Goal: Task Accomplishment & Management: Manage account settings

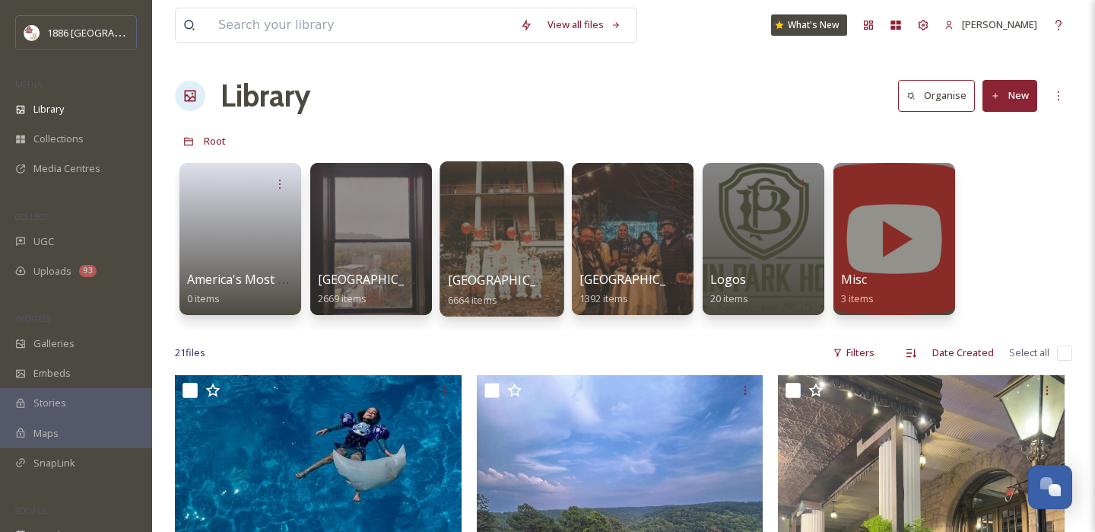
click at [480, 281] on span "[GEOGRAPHIC_DATA]" at bounding box center [510, 279] width 125 height 17
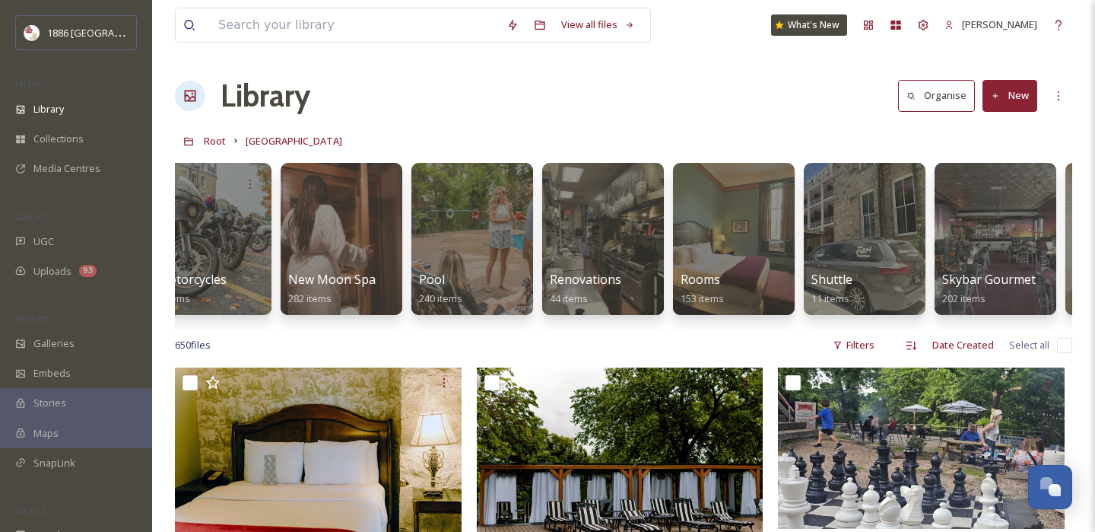
scroll to position [0, 2403]
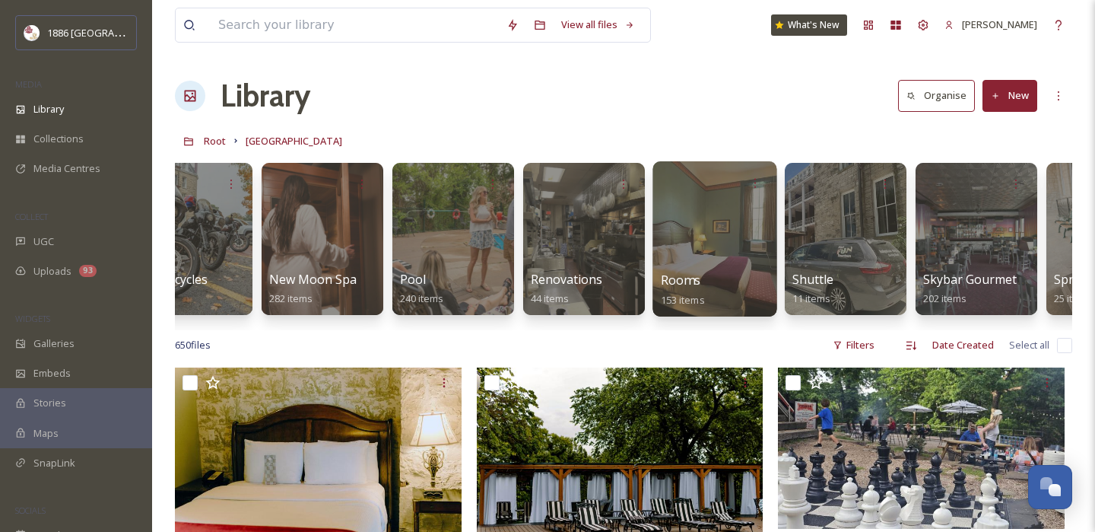
click at [700, 251] on div at bounding box center [714, 238] width 124 height 155
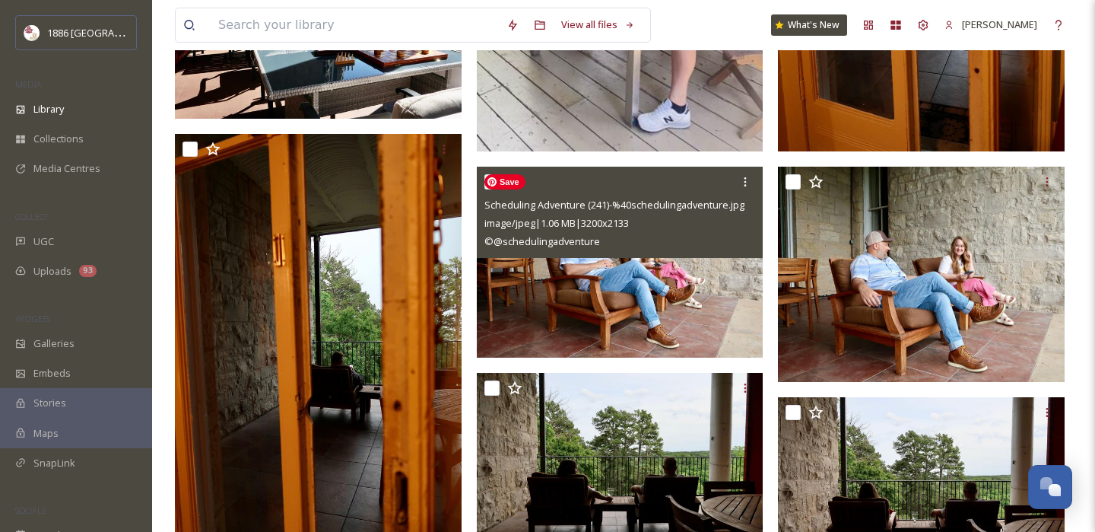
scroll to position [1685, 0]
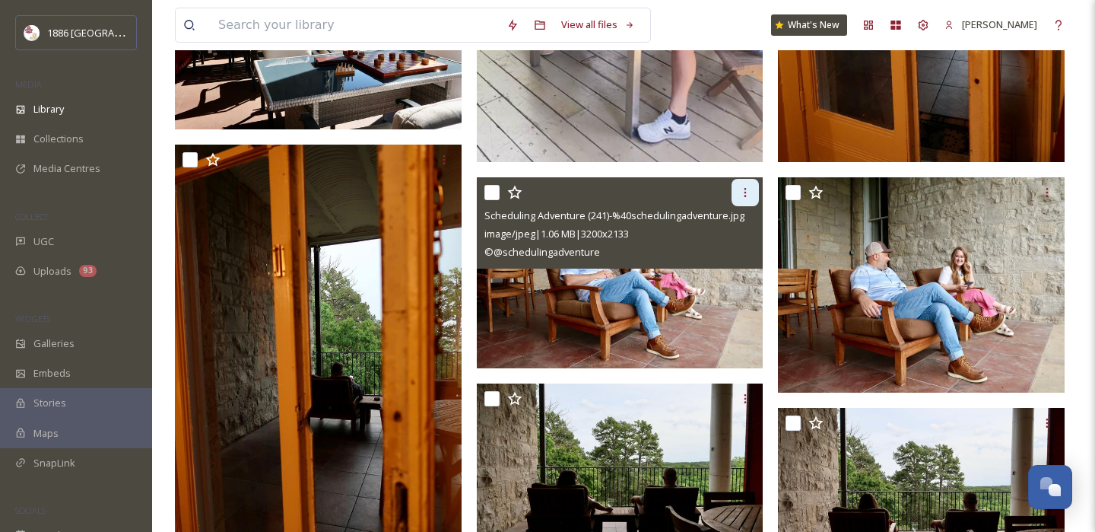
click at [756, 193] on div at bounding box center [745, 192] width 27 height 27
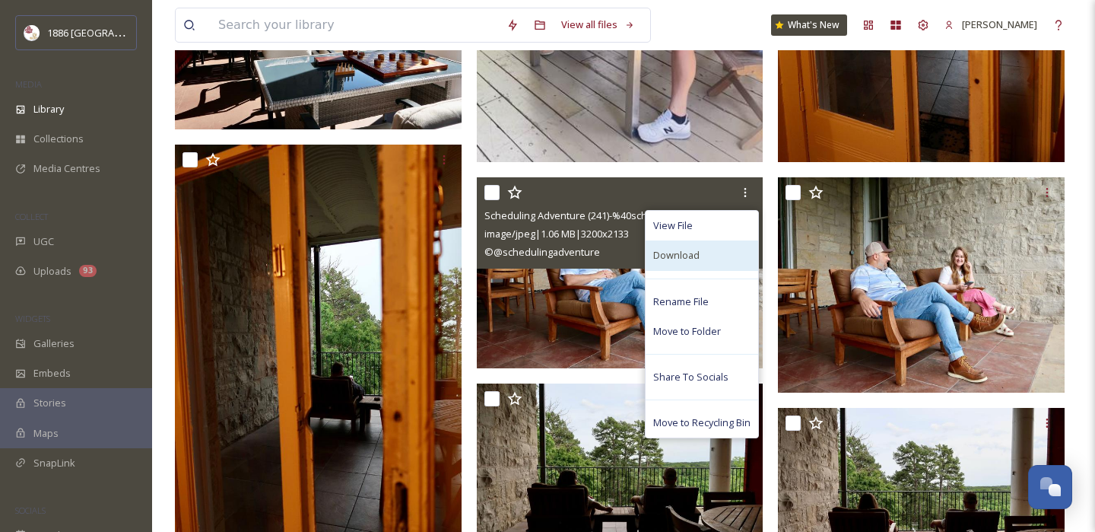
click at [701, 250] on div "Download" at bounding box center [702, 255] width 113 height 30
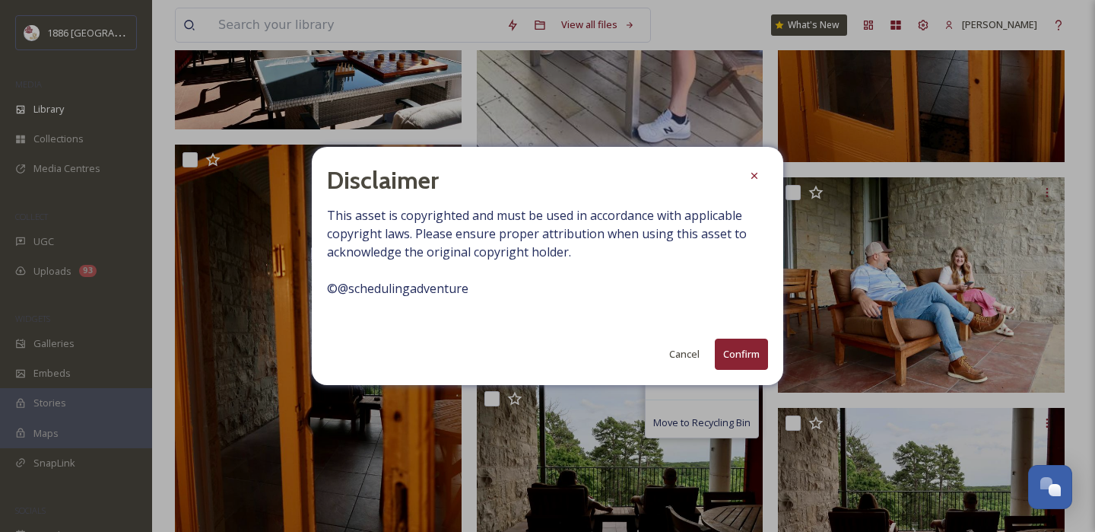
click at [748, 350] on button "Confirm" at bounding box center [741, 353] width 53 height 31
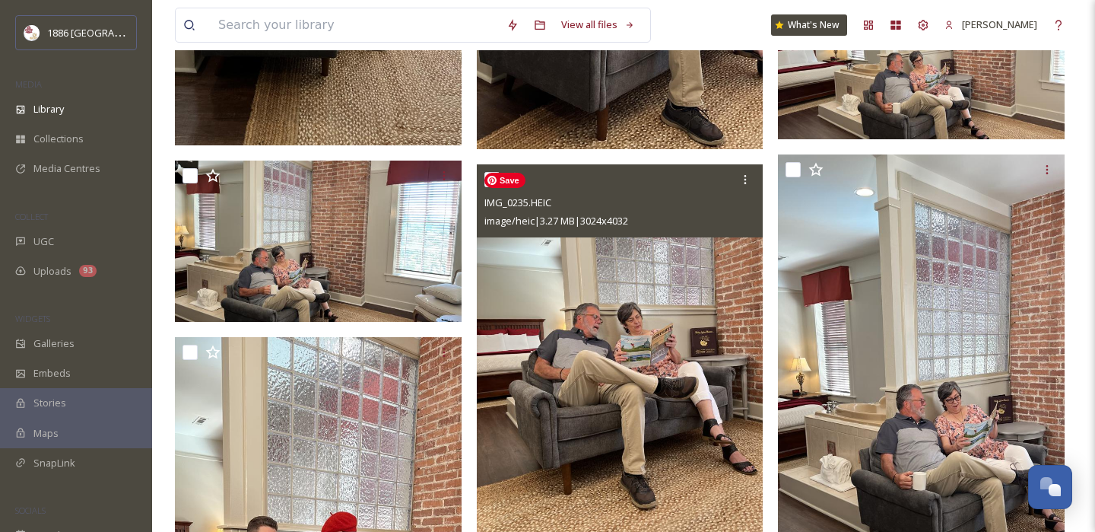
scroll to position [7953, 0]
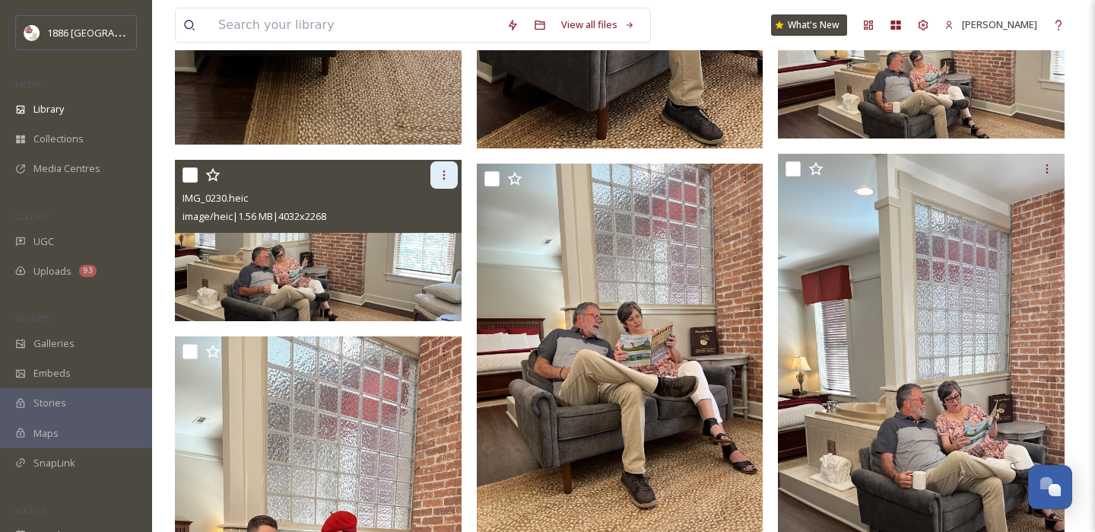
click at [441, 169] on icon at bounding box center [444, 175] width 12 height 12
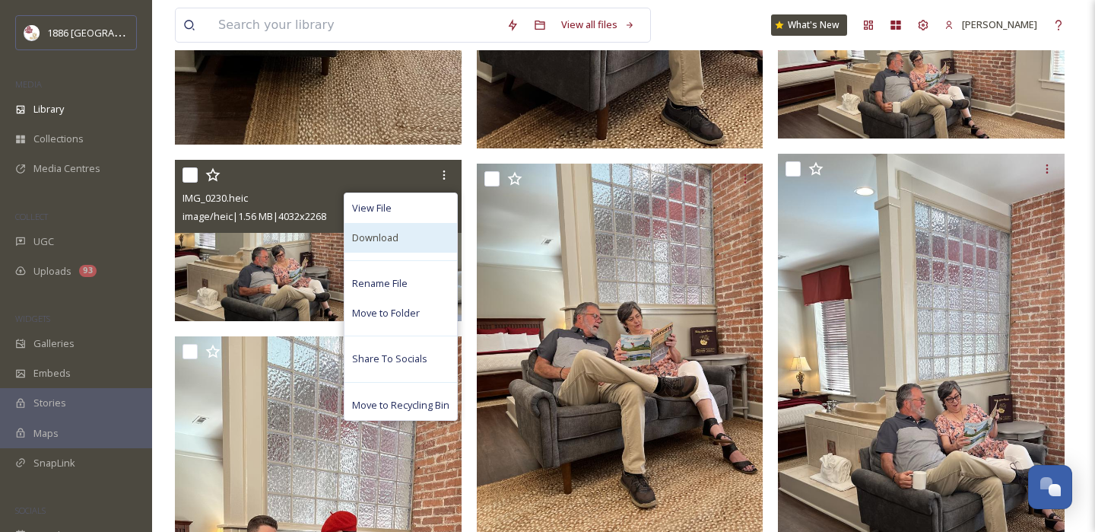
click at [424, 241] on div "Download" at bounding box center [400, 238] width 113 height 30
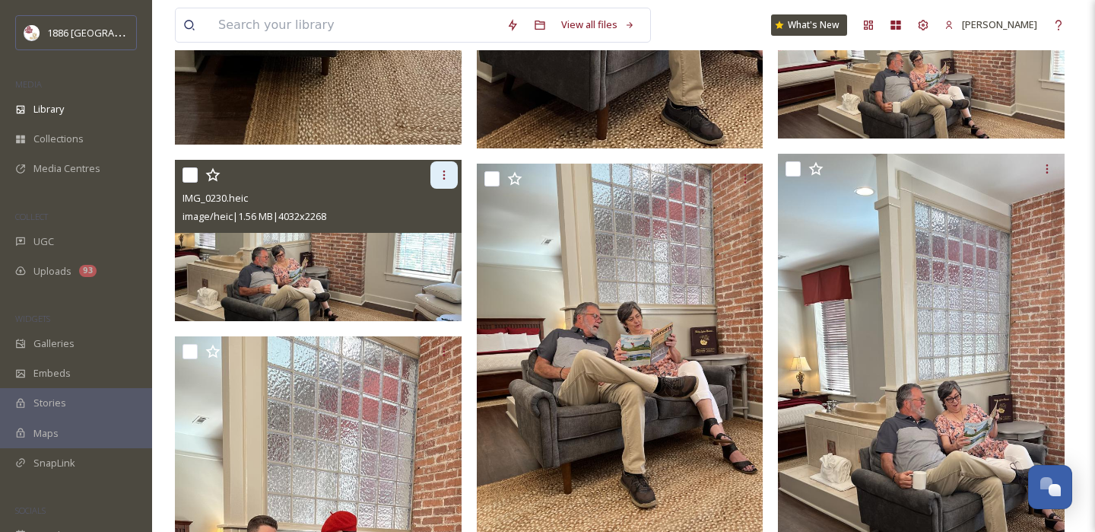
click at [440, 172] on icon at bounding box center [444, 175] width 12 height 12
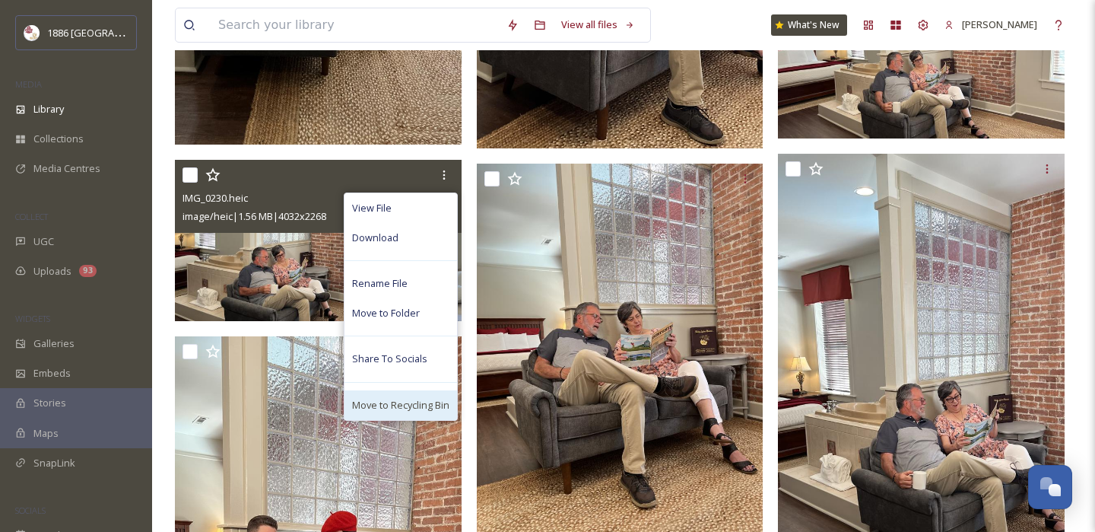
click at [408, 402] on span "Move to Recycling Bin" at bounding box center [400, 405] width 97 height 14
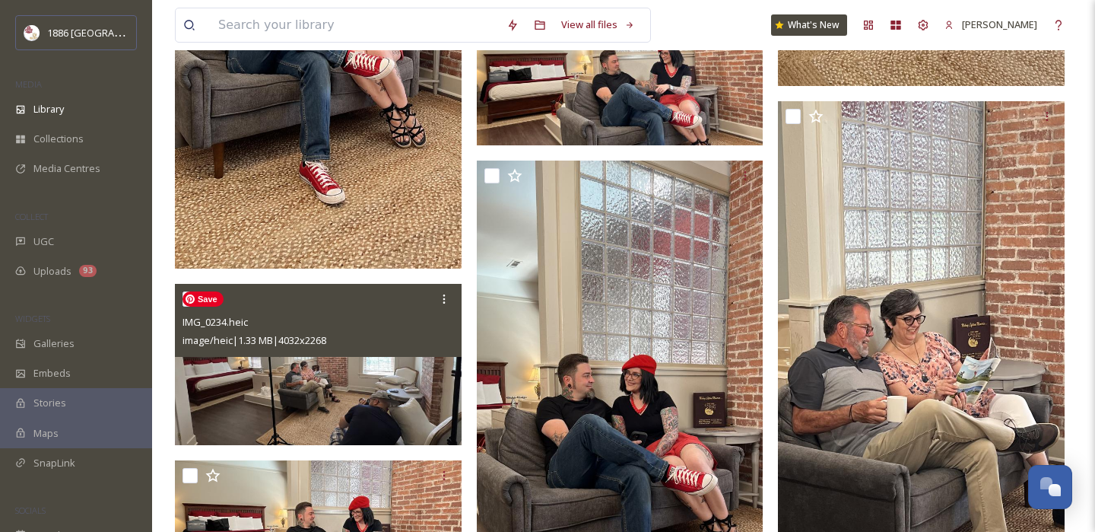
scroll to position [8536, 0]
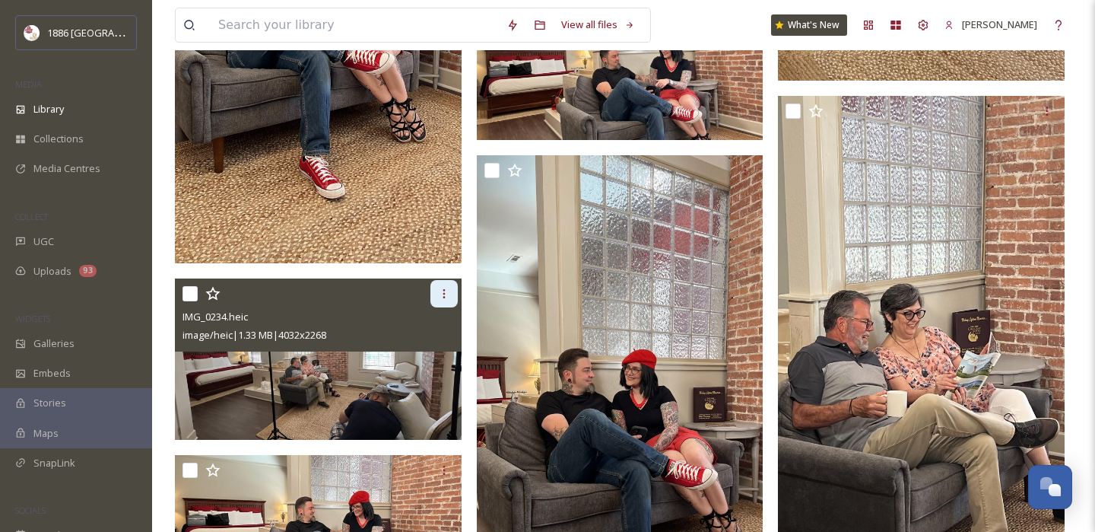
click at [443, 297] on icon at bounding box center [444, 293] width 2 height 9
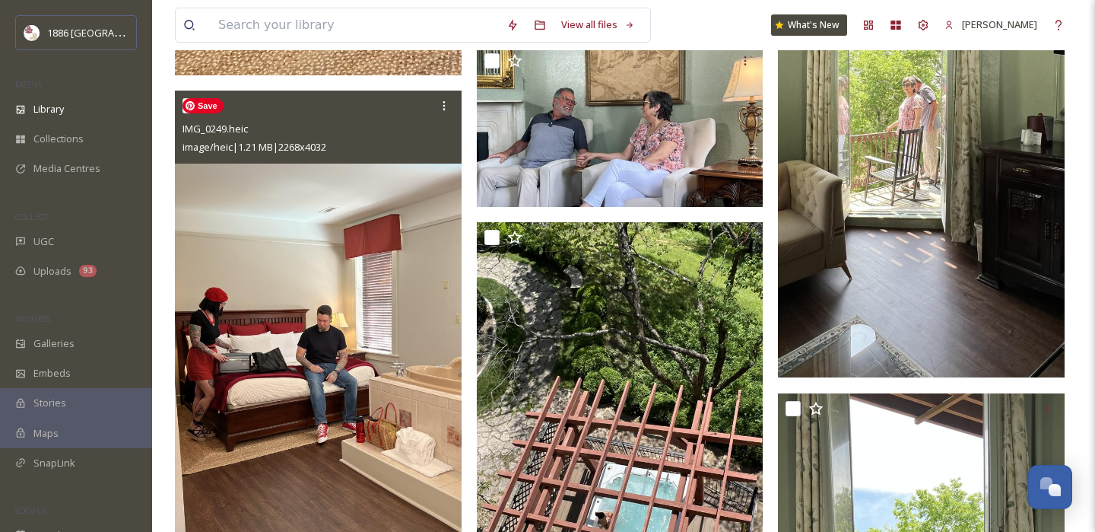
scroll to position [9776, 0]
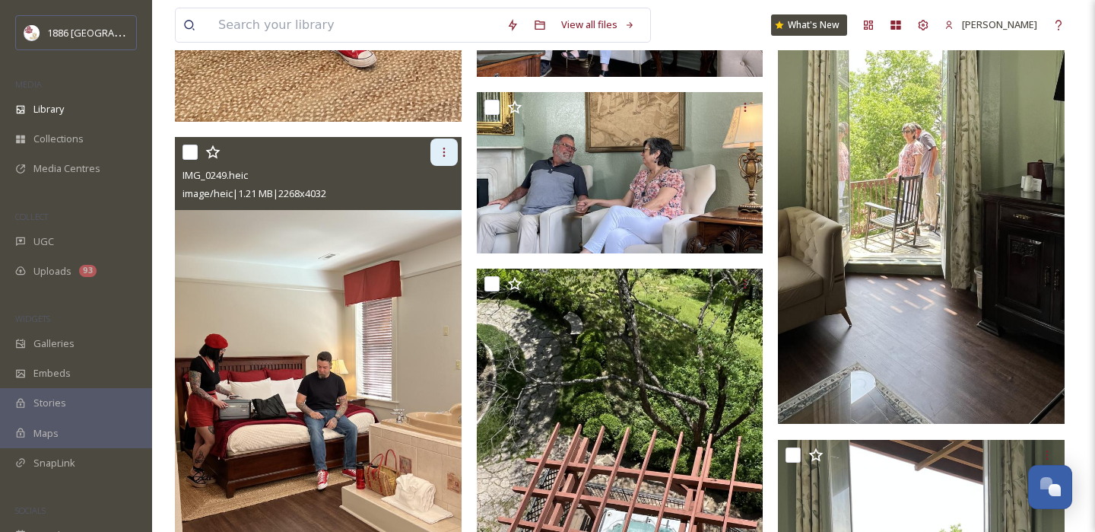
click at [446, 146] on icon at bounding box center [444, 152] width 12 height 12
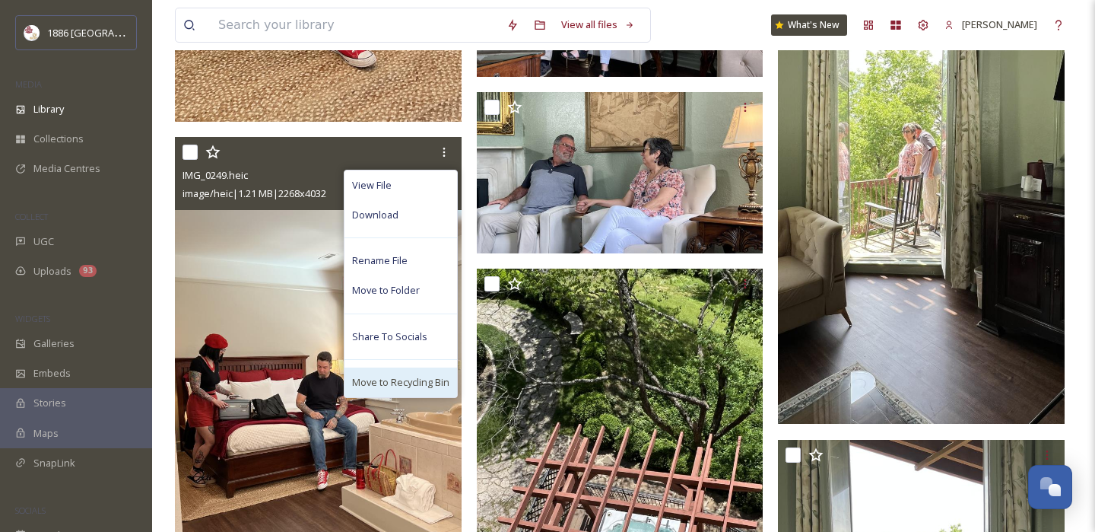
click at [416, 379] on span "Move to Recycling Bin" at bounding box center [400, 382] width 97 height 14
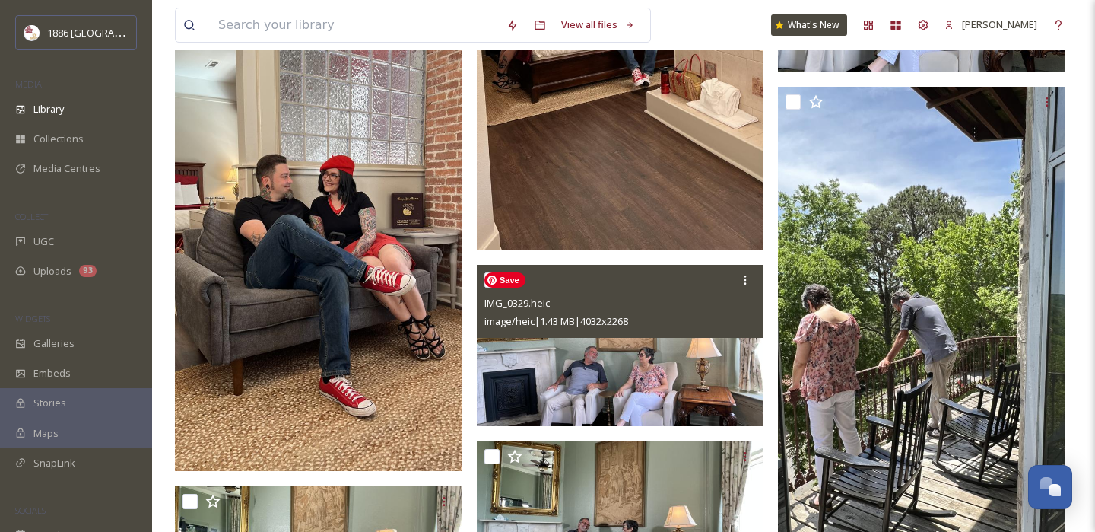
scroll to position [9375, 0]
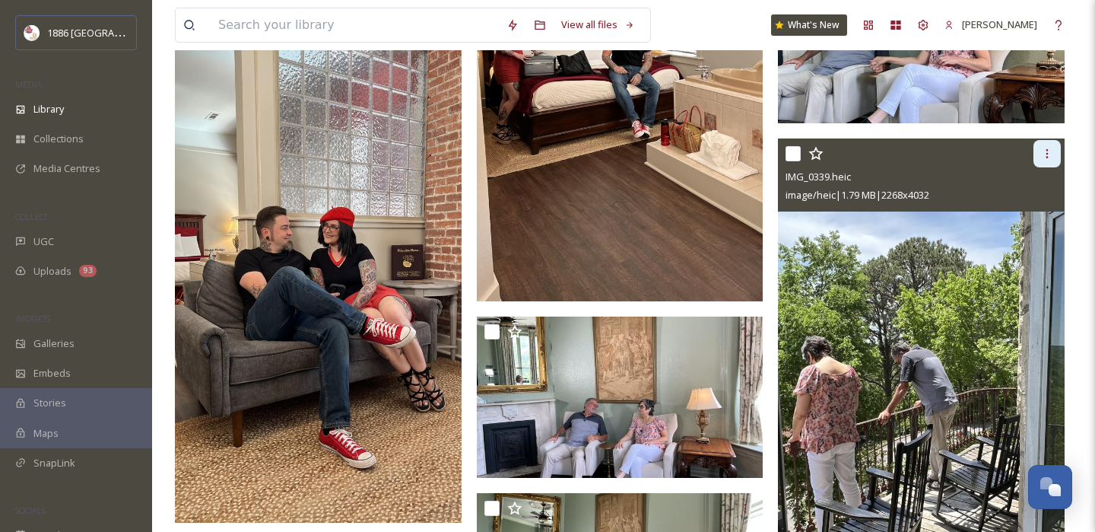
click at [1053, 143] on div at bounding box center [1046, 153] width 27 height 27
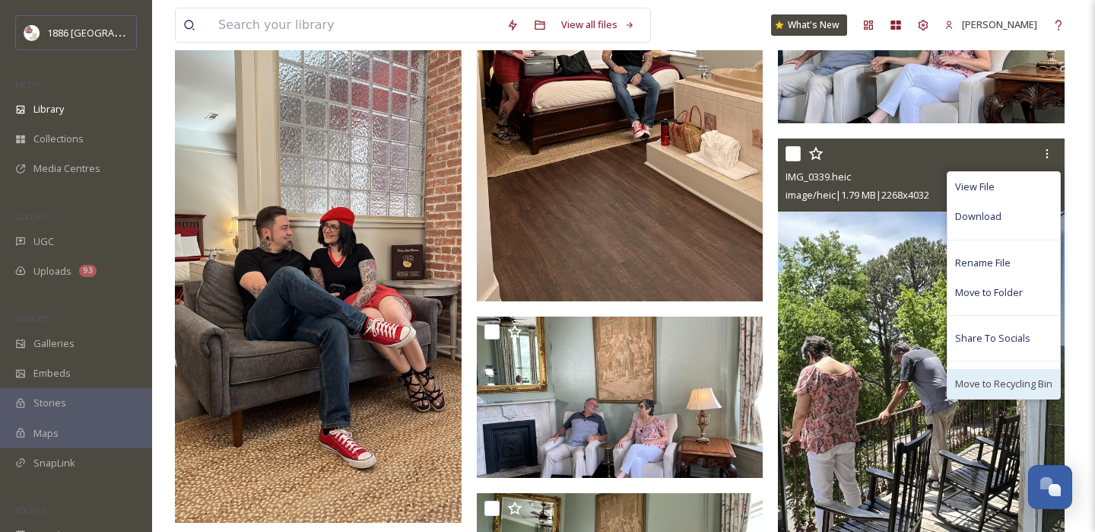
click at [1014, 382] on span "Move to Recycling Bin" at bounding box center [1003, 383] width 97 height 14
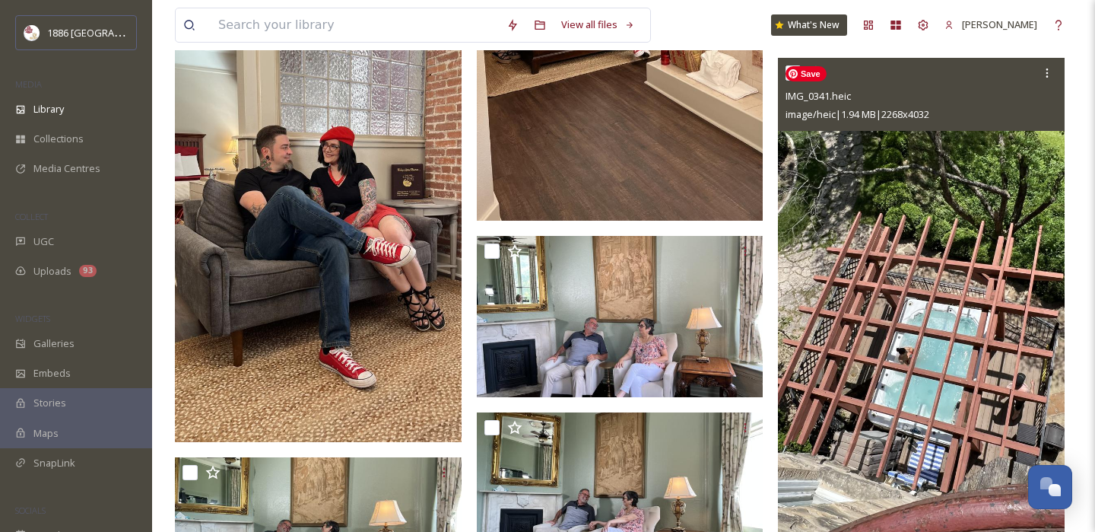
scroll to position [9449, 0]
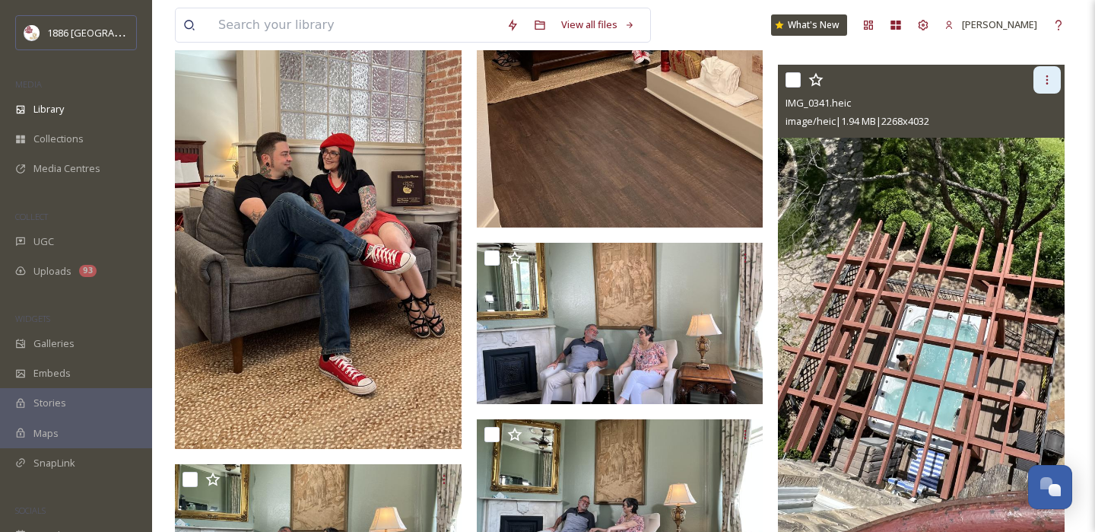
click at [1051, 76] on icon at bounding box center [1047, 80] width 12 height 12
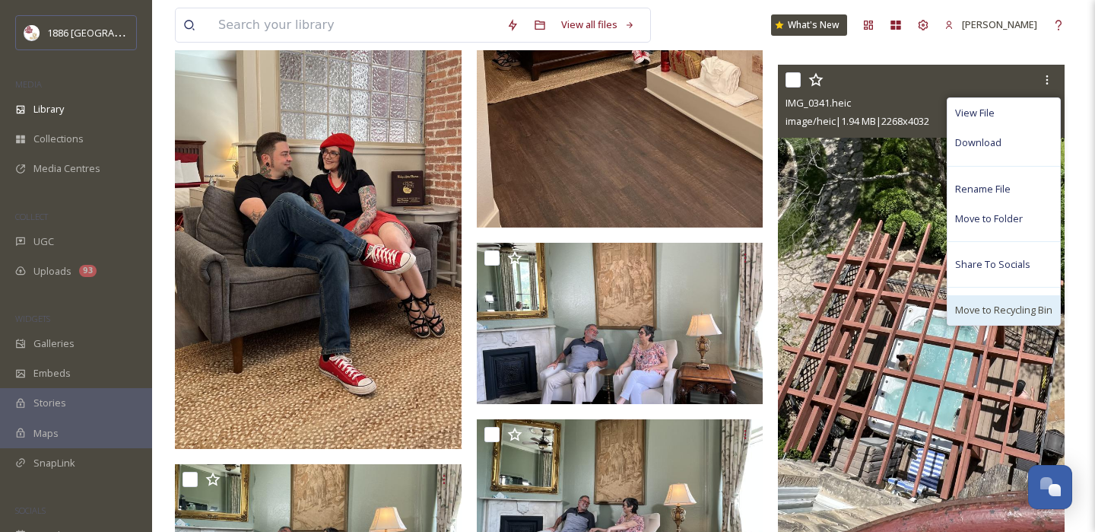
click at [1020, 303] on span "Move to Recycling Bin" at bounding box center [1003, 310] width 97 height 14
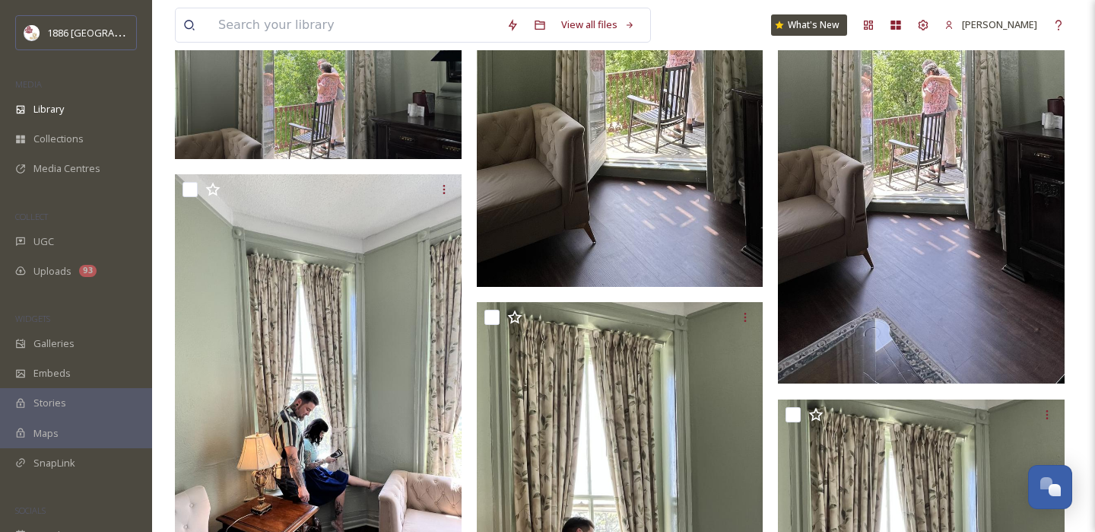
scroll to position [10877, 0]
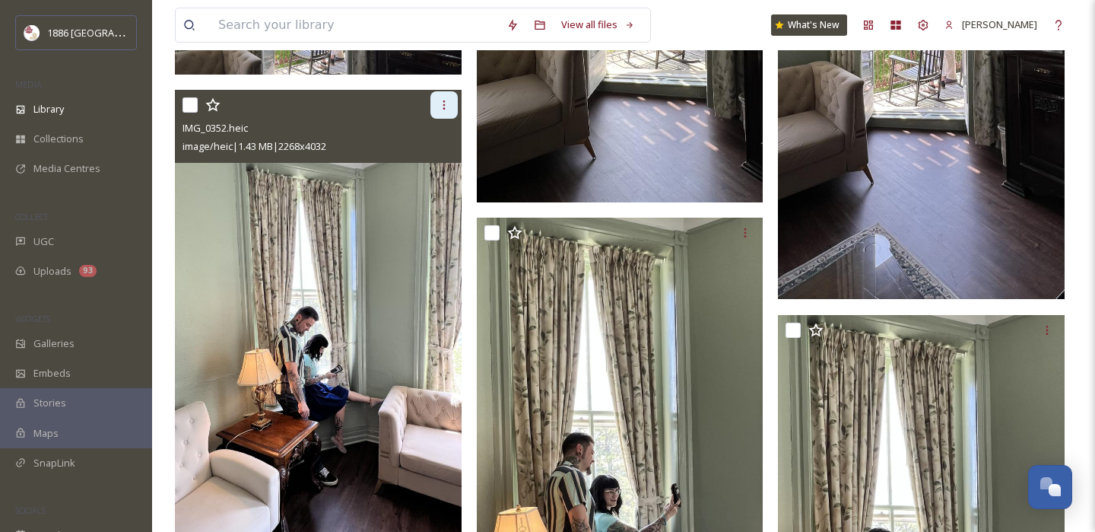
click at [443, 105] on icon at bounding box center [444, 104] width 2 height 9
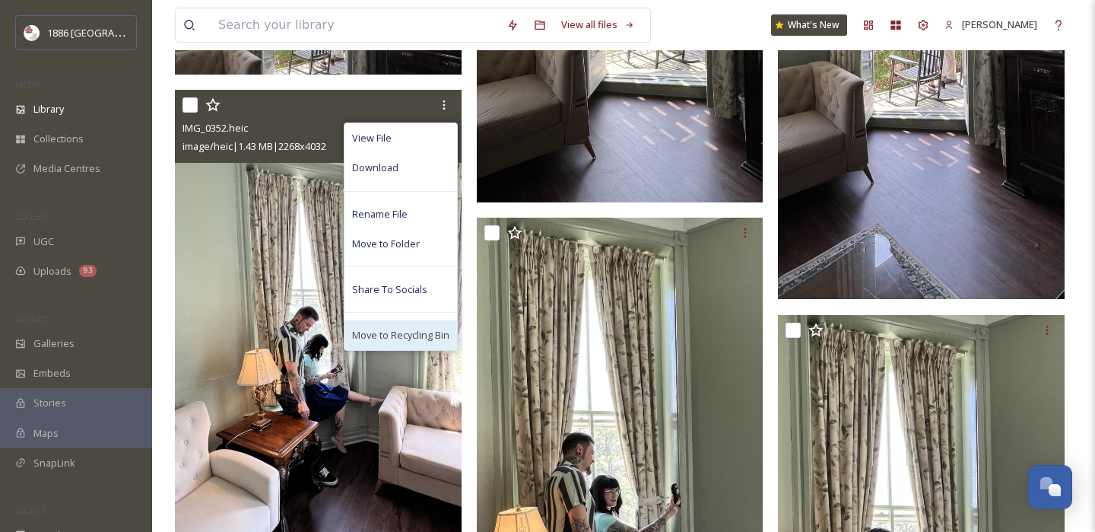
click at [424, 346] on div "Move to Recycling Bin" at bounding box center [400, 335] width 113 height 30
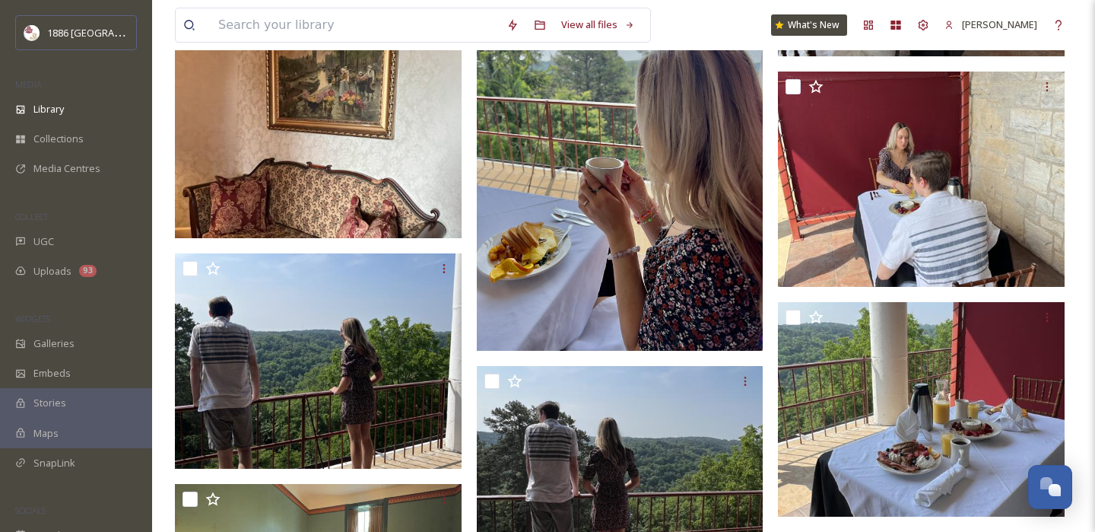
scroll to position [14612, 0]
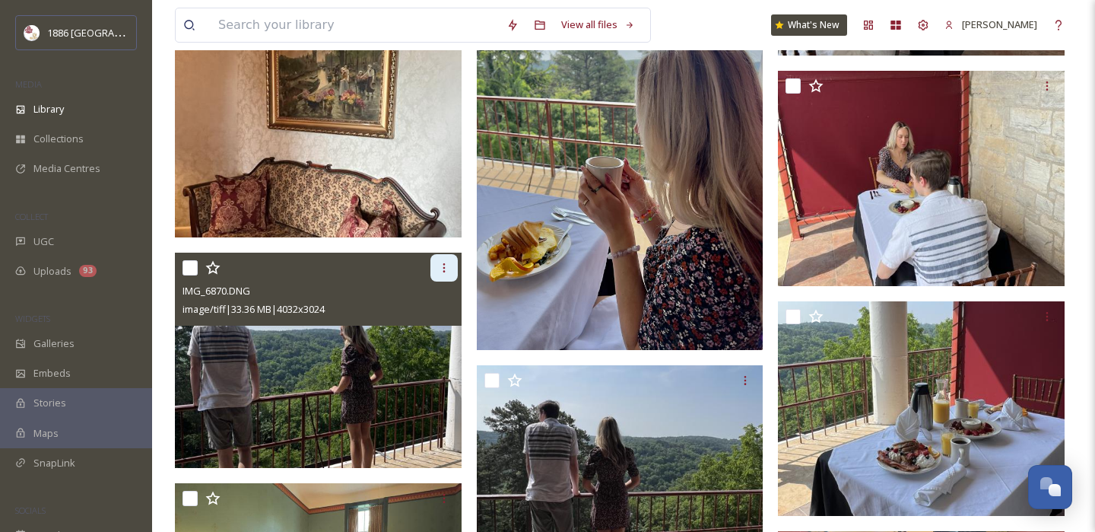
click at [445, 267] on icon at bounding box center [444, 268] width 12 height 12
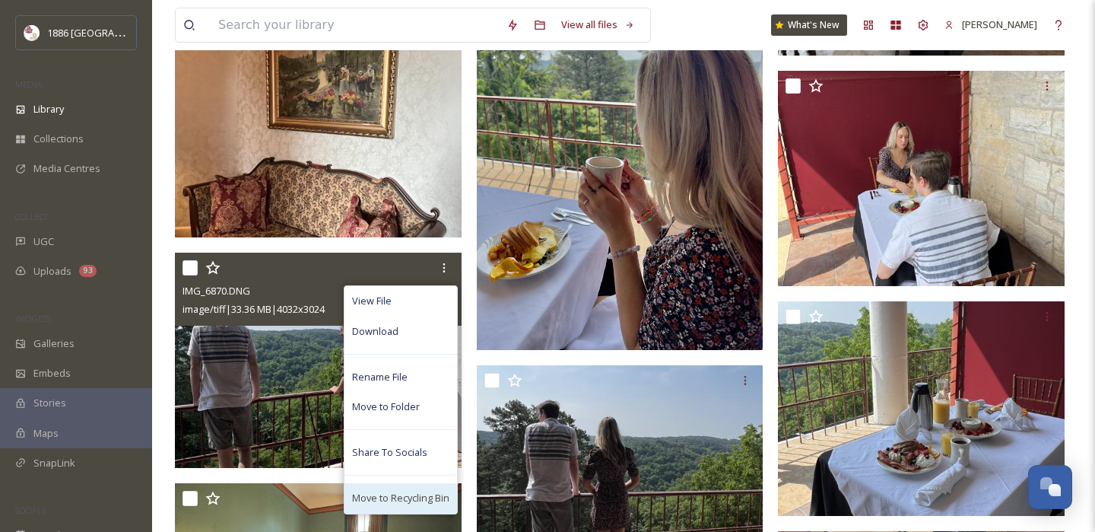
click at [421, 496] on span "Move to Recycling Bin" at bounding box center [400, 497] width 97 height 14
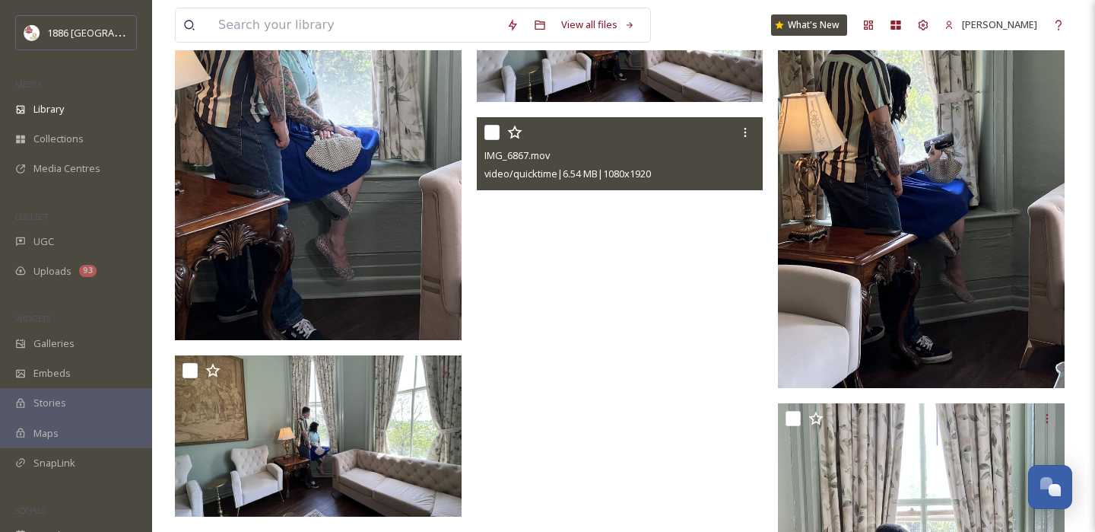
scroll to position [12395, 0]
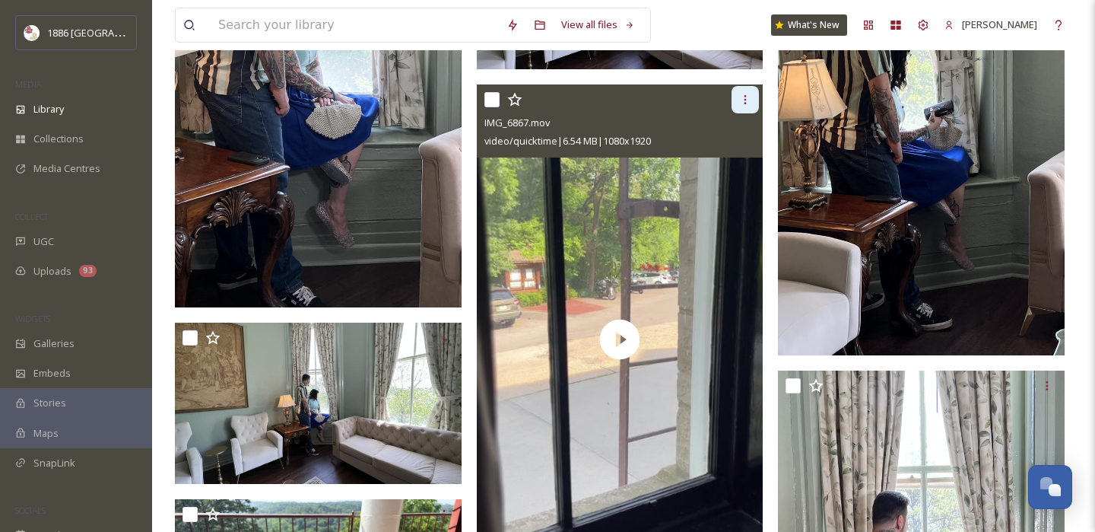
click at [748, 102] on icon at bounding box center [745, 100] width 12 height 12
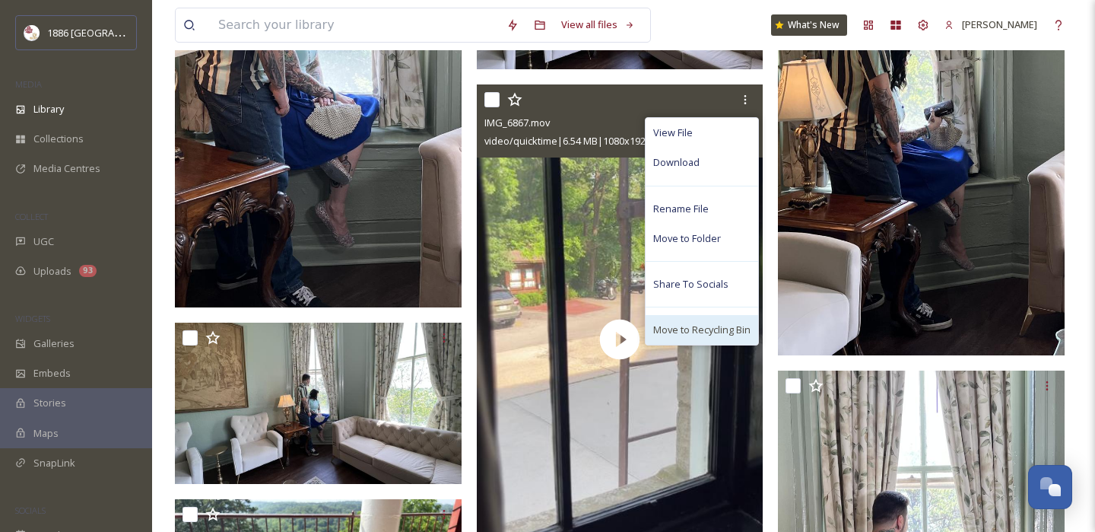
click at [720, 328] on span "Move to Recycling Bin" at bounding box center [701, 329] width 97 height 14
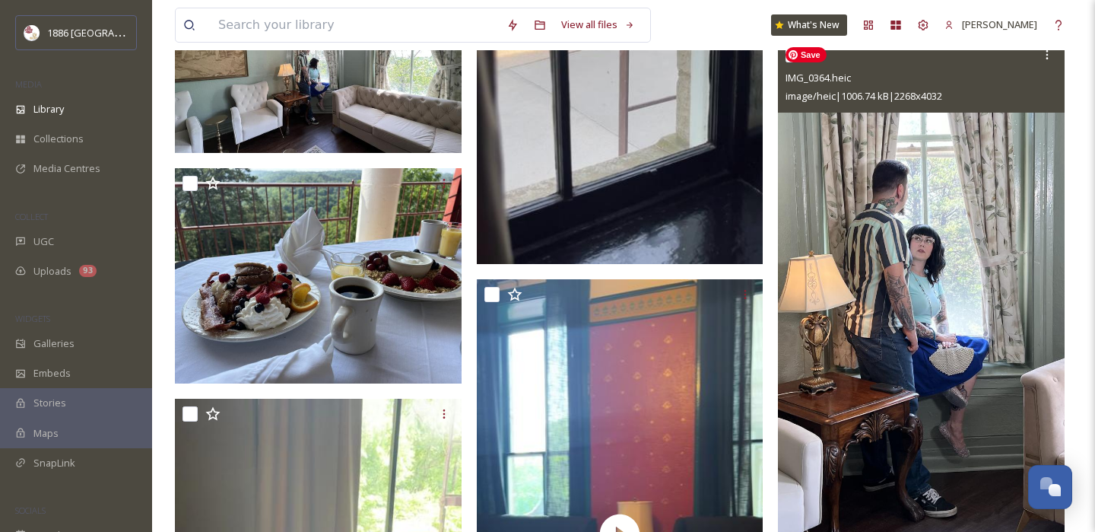
scroll to position [12720, 0]
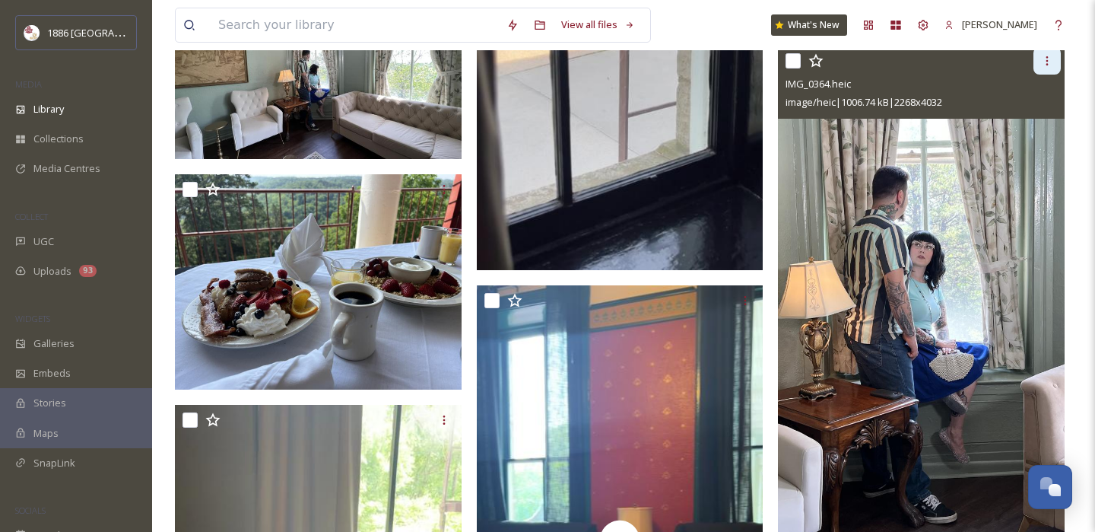
click at [1051, 56] on icon at bounding box center [1047, 61] width 12 height 12
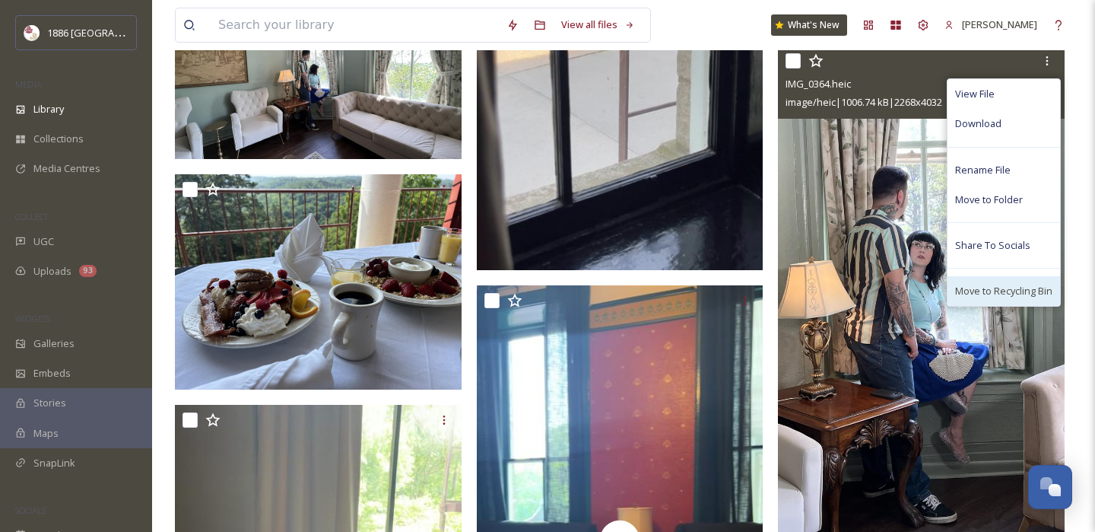
click at [1004, 280] on div "Move to Recycling Bin" at bounding box center [1003, 291] width 113 height 30
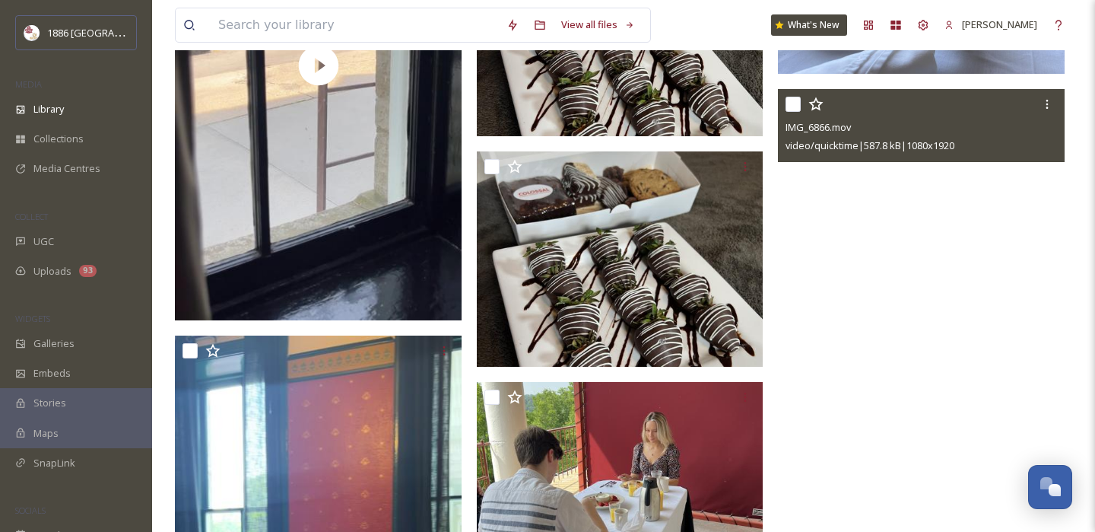
scroll to position [13074, 0]
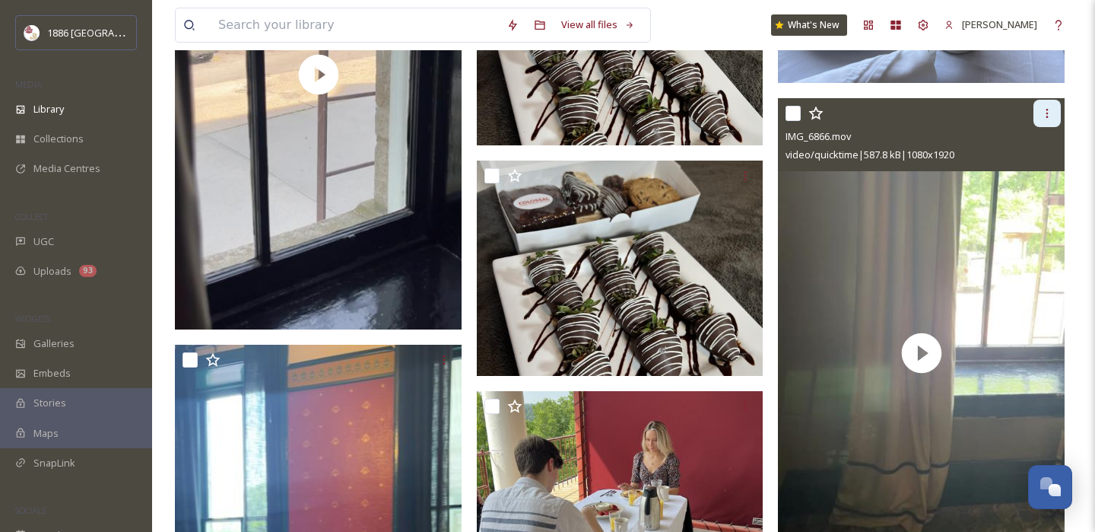
click at [1051, 109] on icon at bounding box center [1047, 113] width 12 height 12
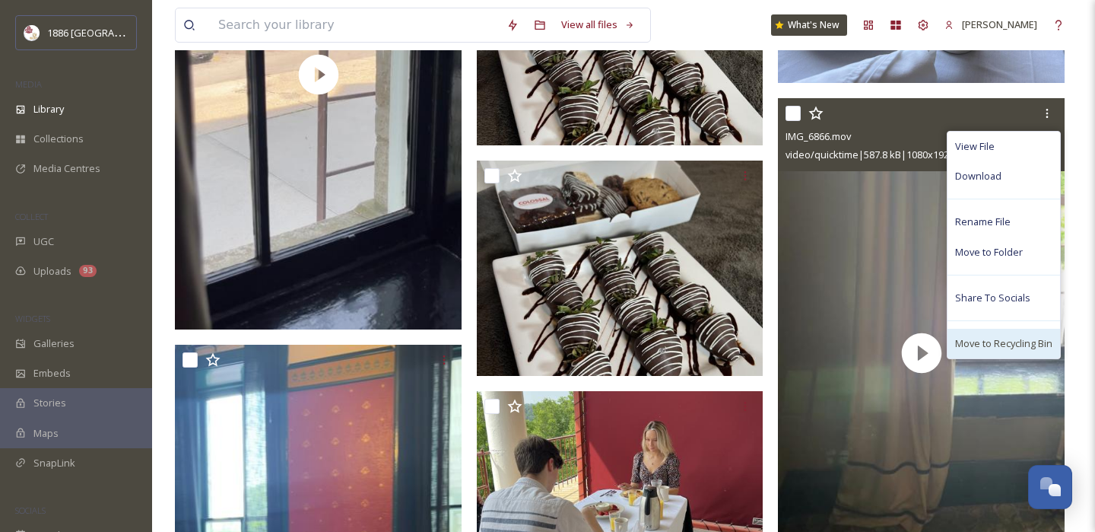
click at [999, 333] on div "Move to Recycling Bin" at bounding box center [1003, 343] width 113 height 30
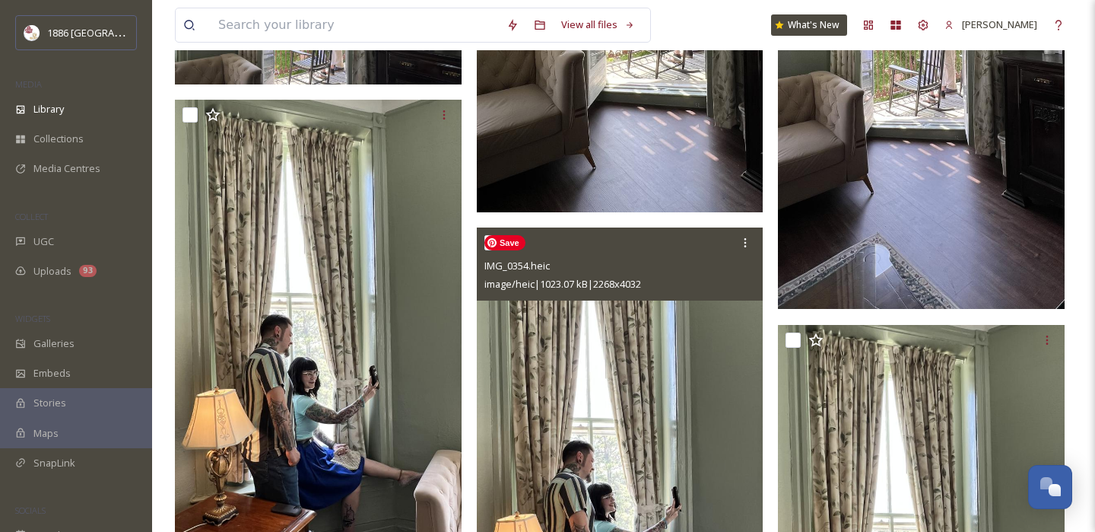
scroll to position [10842, 0]
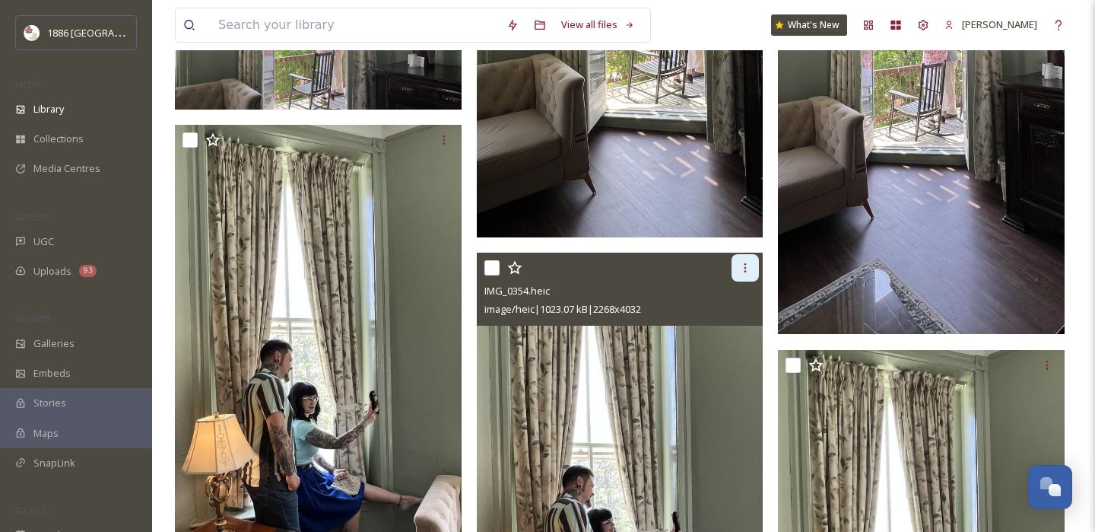
click at [747, 271] on icon at bounding box center [745, 268] width 12 height 12
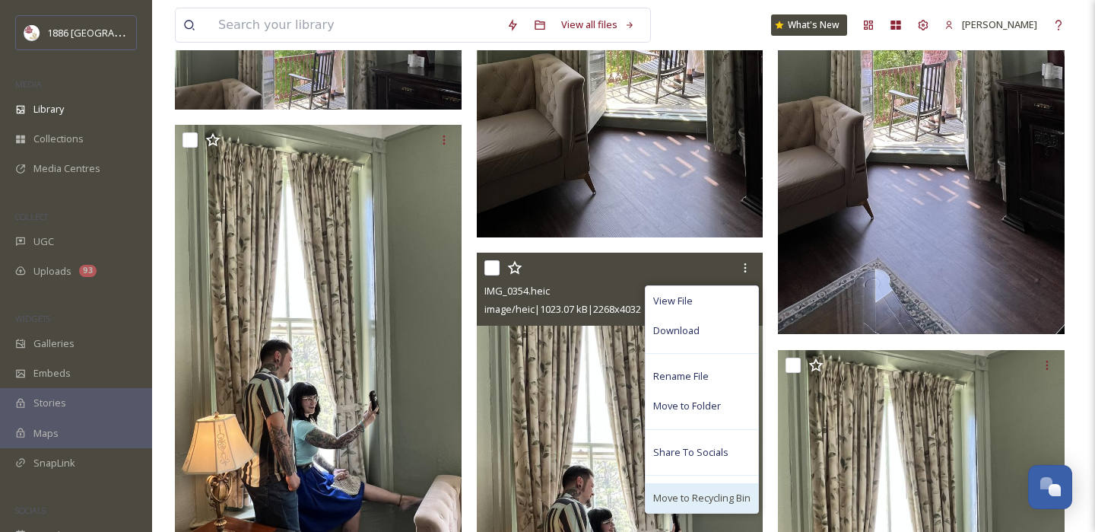
click at [725, 500] on span "Move to Recycling Bin" at bounding box center [701, 497] width 97 height 14
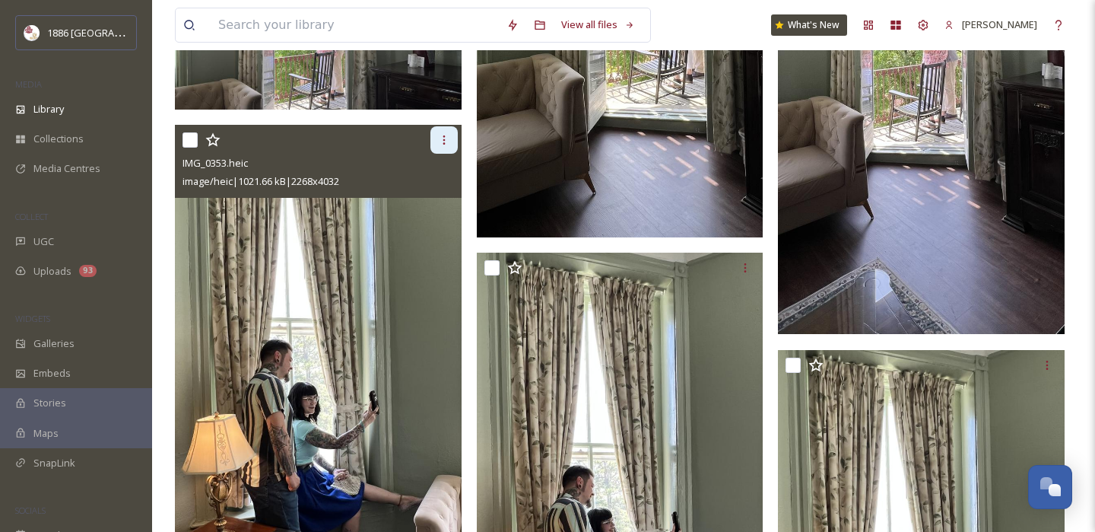
click at [448, 140] on icon at bounding box center [444, 140] width 12 height 12
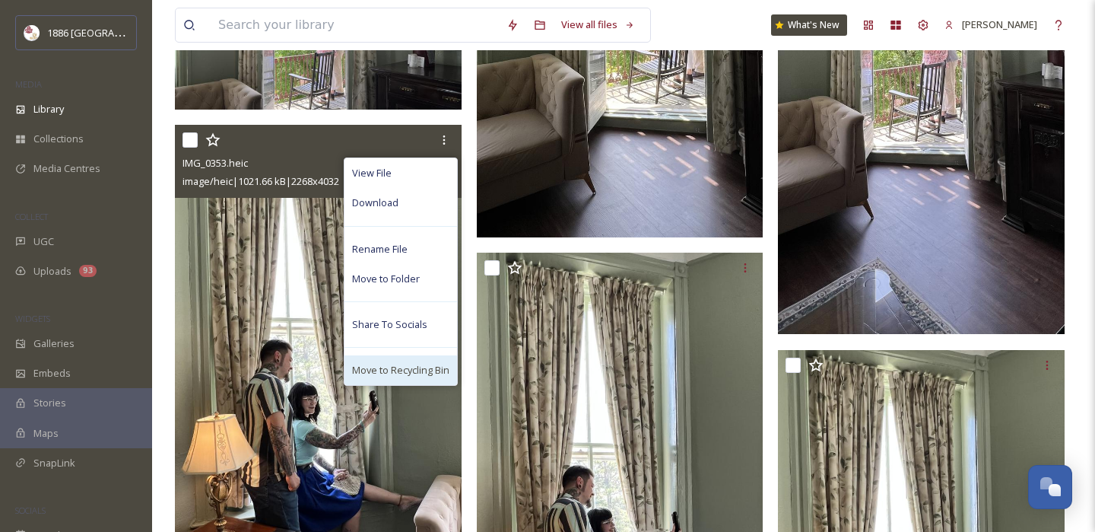
click at [407, 380] on div "Move to Recycling Bin" at bounding box center [400, 370] width 113 height 30
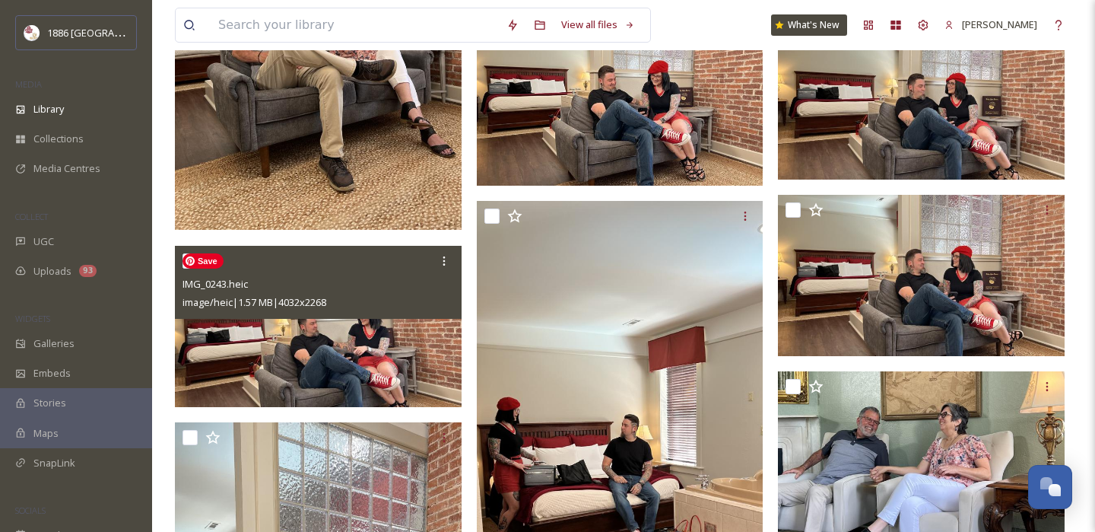
scroll to position [8952, 0]
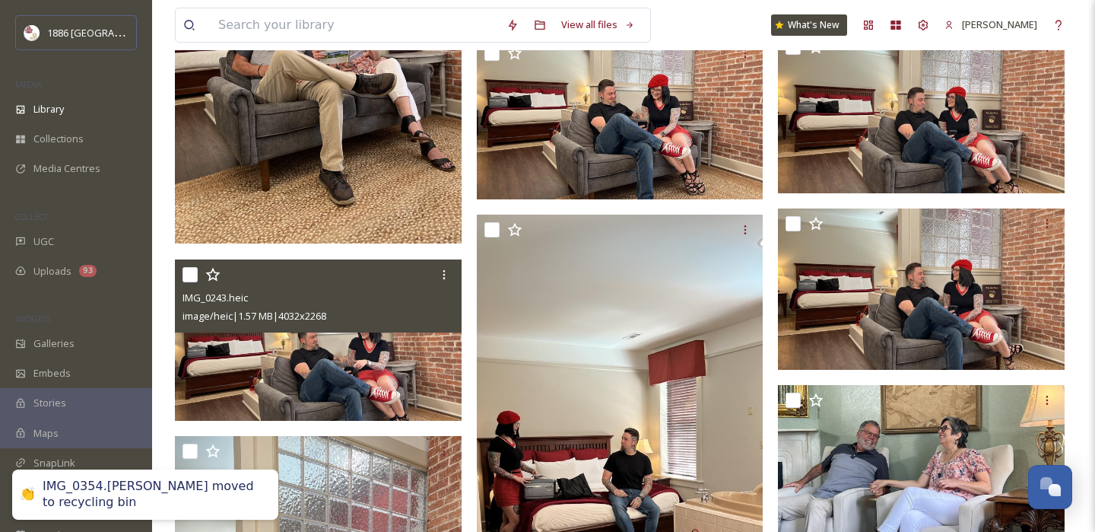
click at [190, 273] on input "checkbox" at bounding box center [189, 274] width 15 height 15
checkbox input "true"
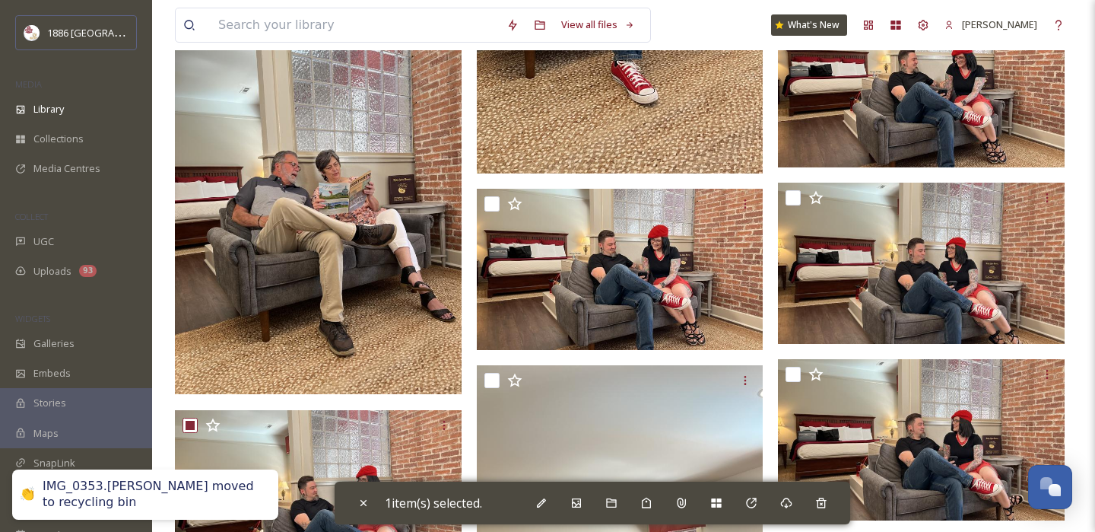
scroll to position [8923, 0]
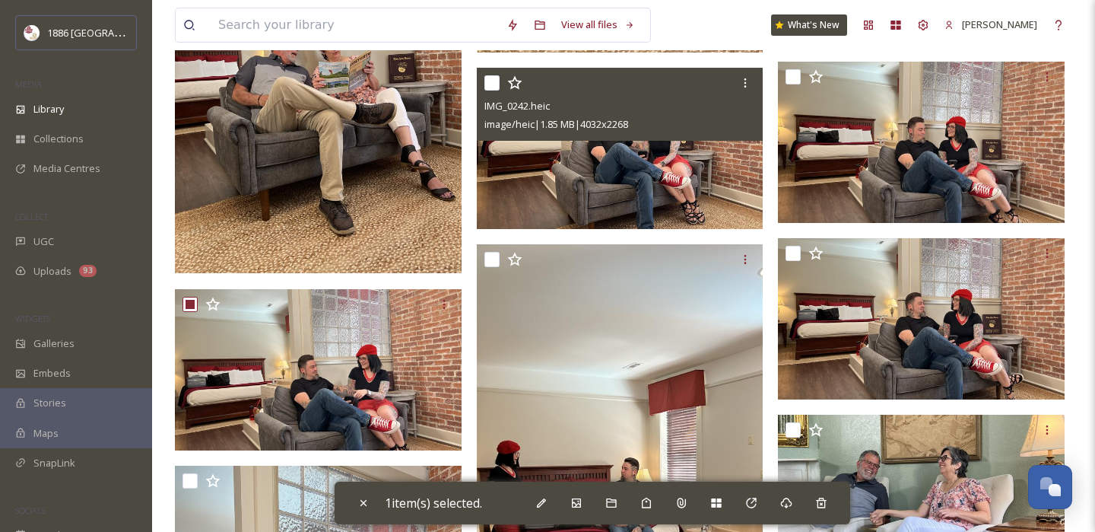
click at [491, 81] on input "checkbox" at bounding box center [491, 82] width 15 height 15
checkbox input "true"
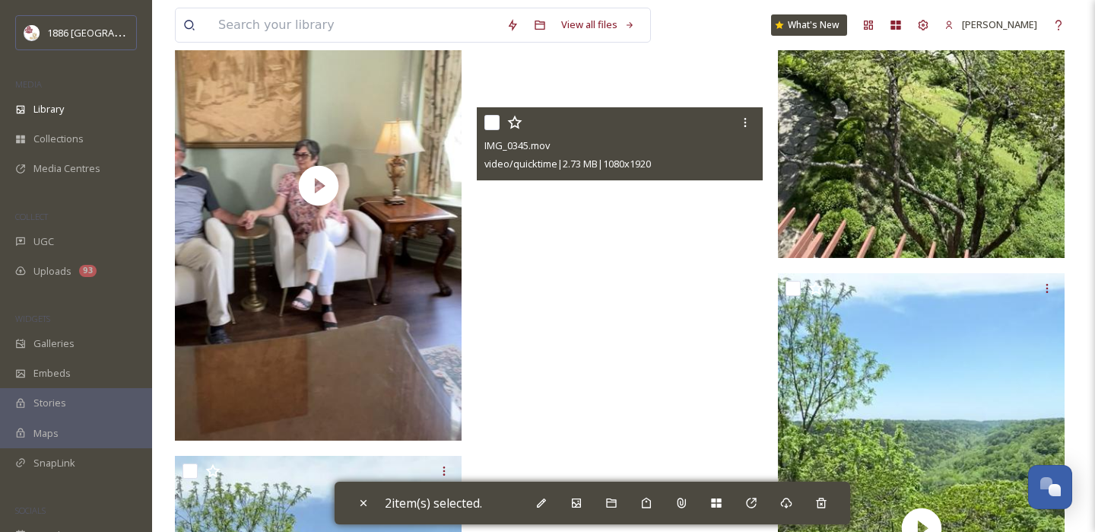
scroll to position [6573, 0]
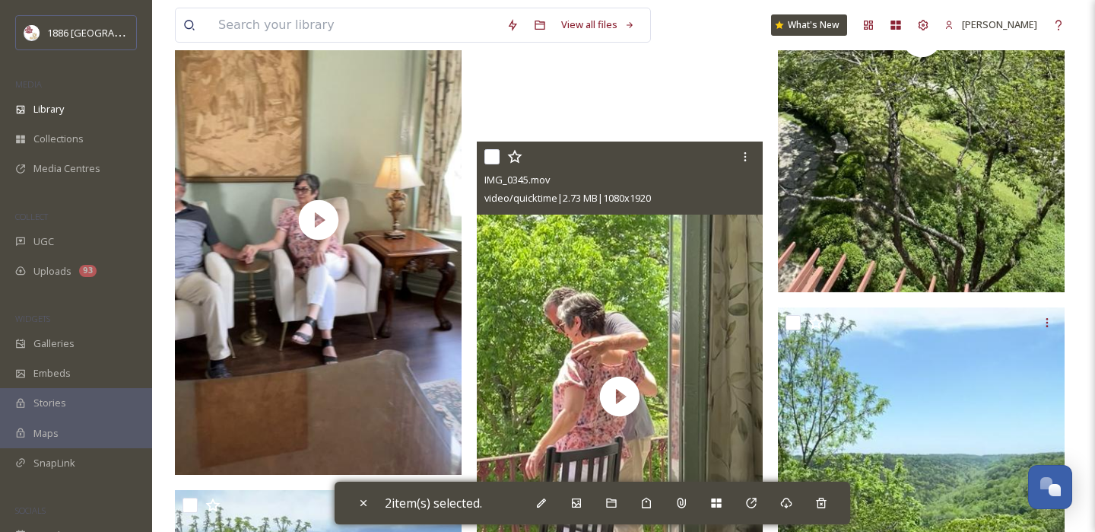
click at [493, 156] on input "checkbox" at bounding box center [491, 156] width 15 height 15
checkbox input "true"
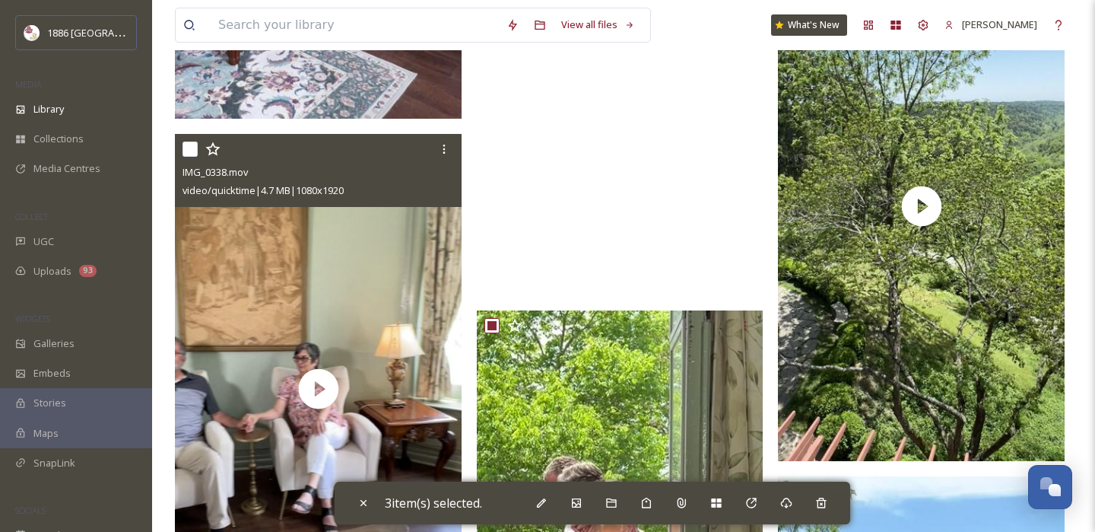
scroll to position [6402, 0]
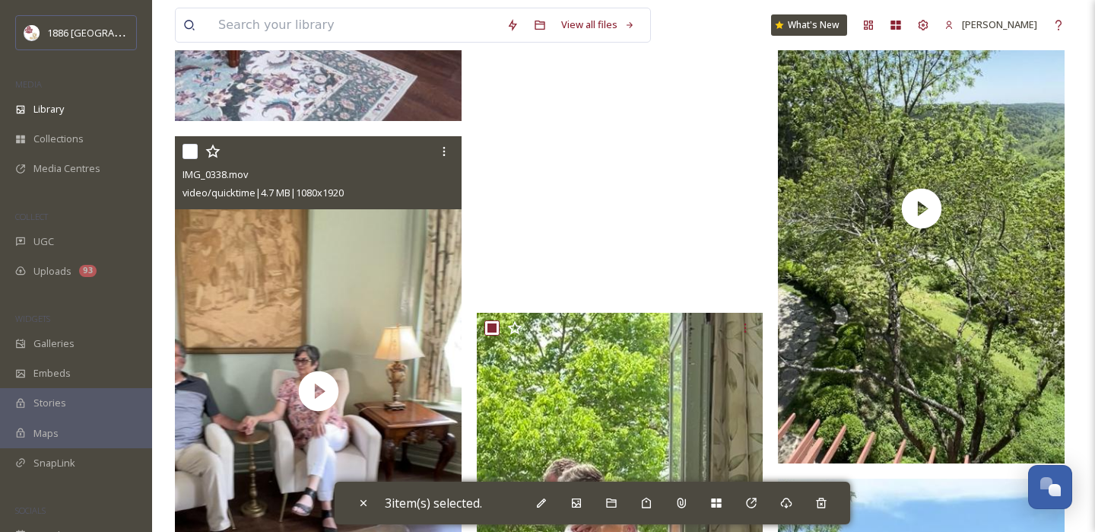
click at [191, 151] on input "checkbox" at bounding box center [189, 151] width 15 height 15
checkbox input "true"
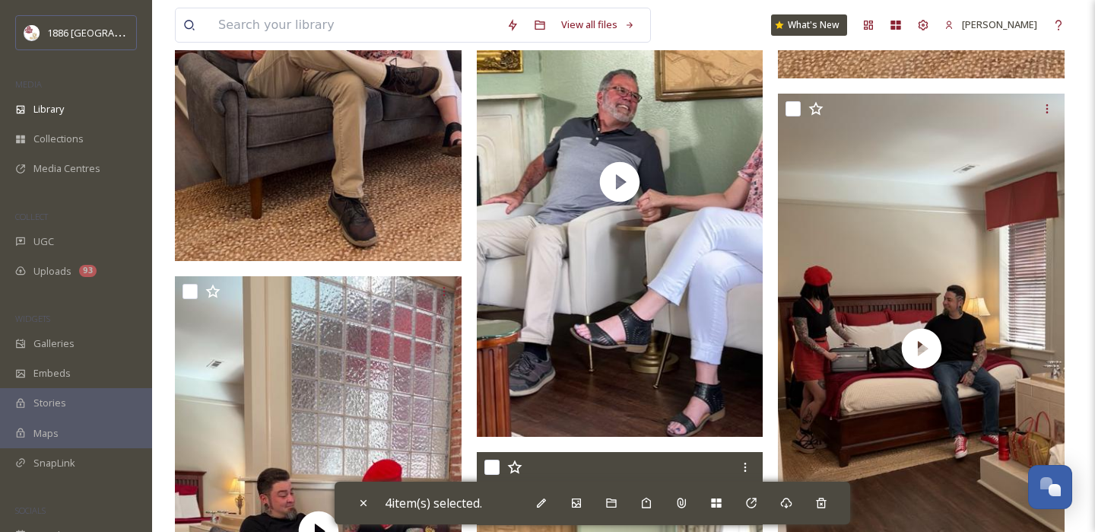
scroll to position [5211, 0]
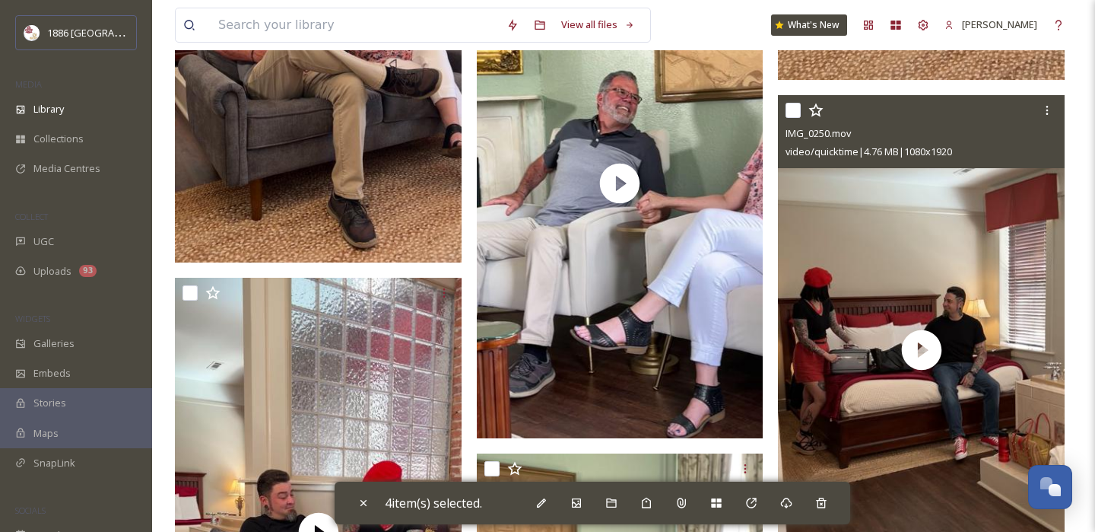
click at [794, 115] on input "checkbox" at bounding box center [792, 110] width 15 height 15
checkbox input "true"
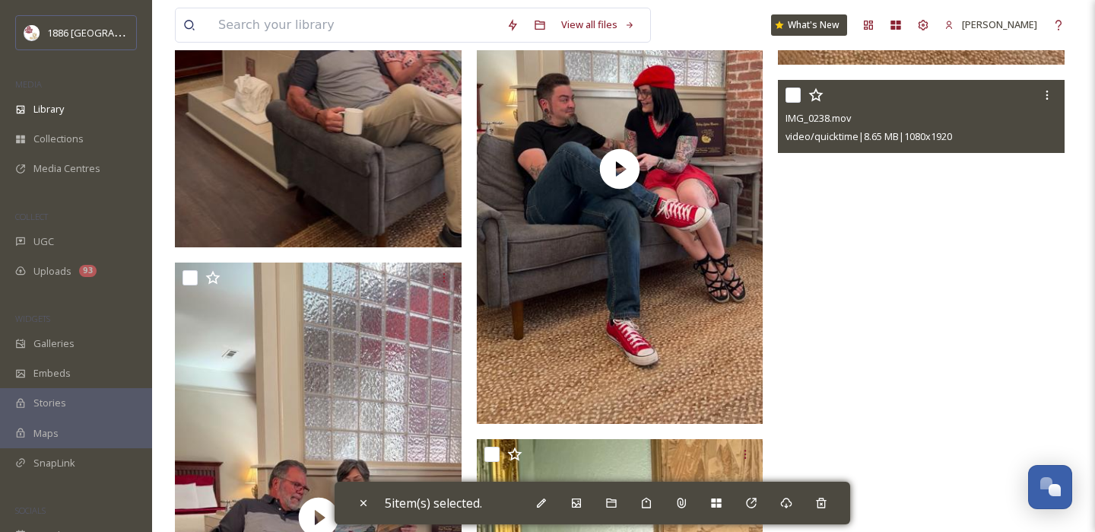
scroll to position [4699, 0]
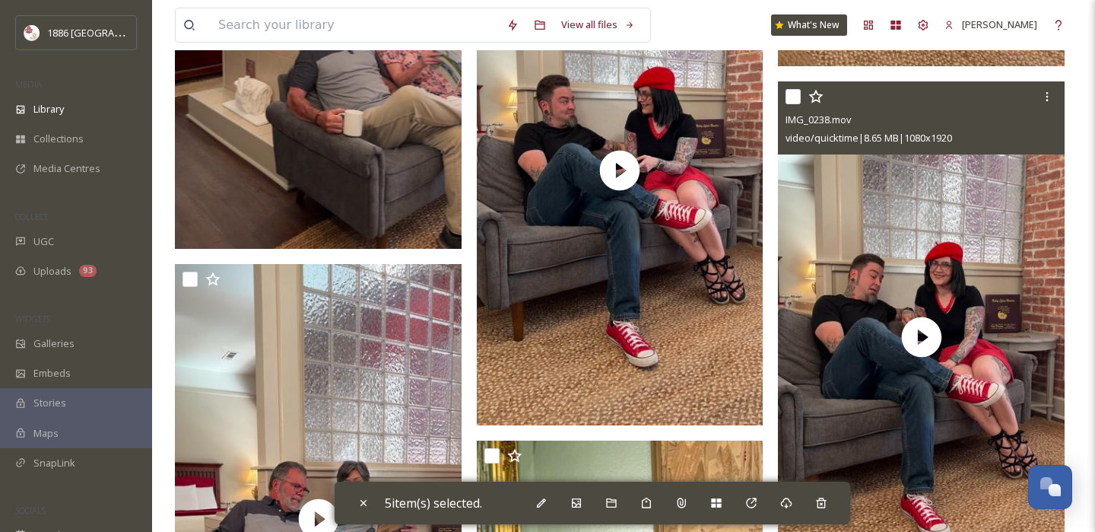
click at [796, 95] on input "checkbox" at bounding box center [792, 96] width 15 height 15
checkbox input "true"
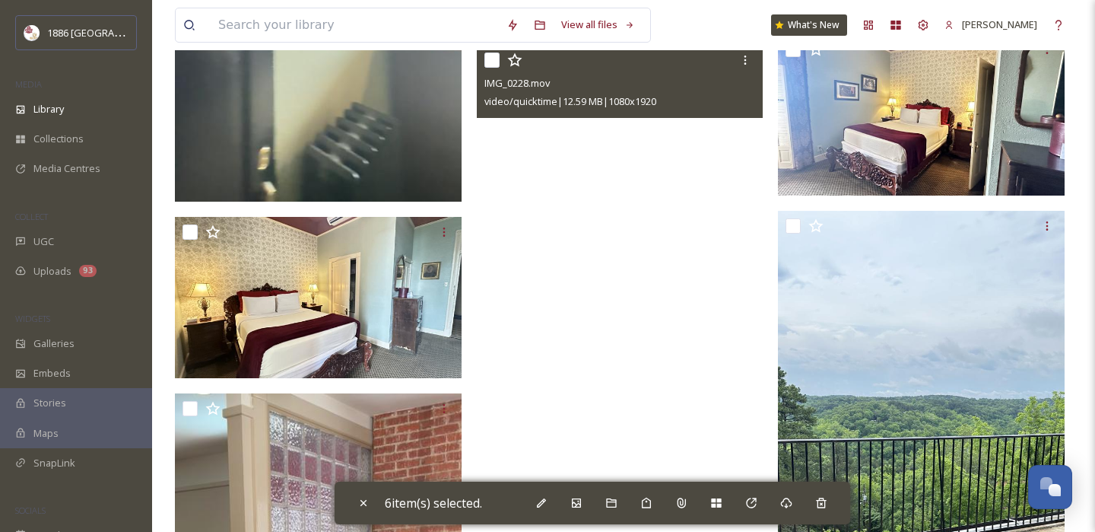
scroll to position [3495, 0]
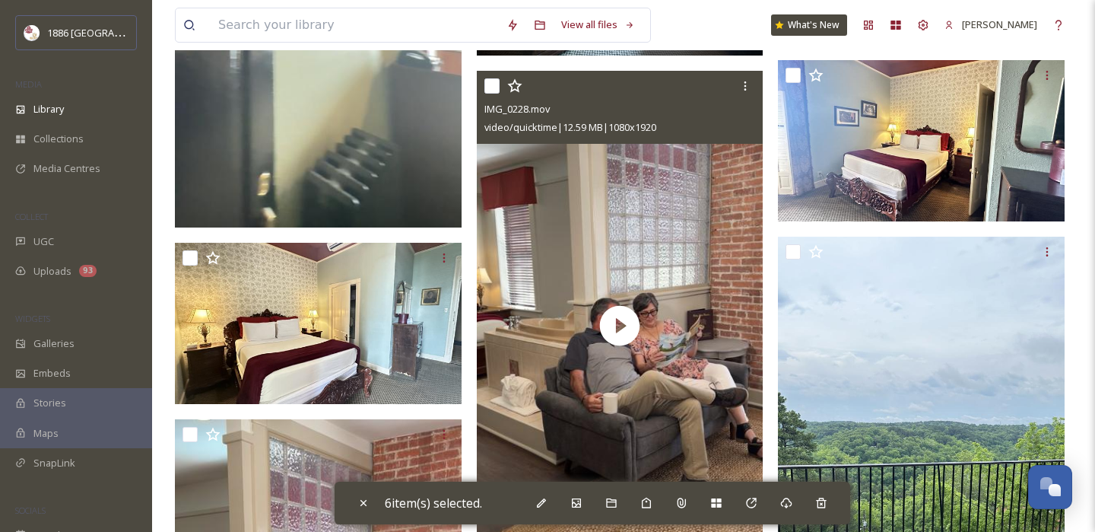
click at [496, 86] on input "checkbox" at bounding box center [491, 85] width 15 height 15
checkbox input "false"
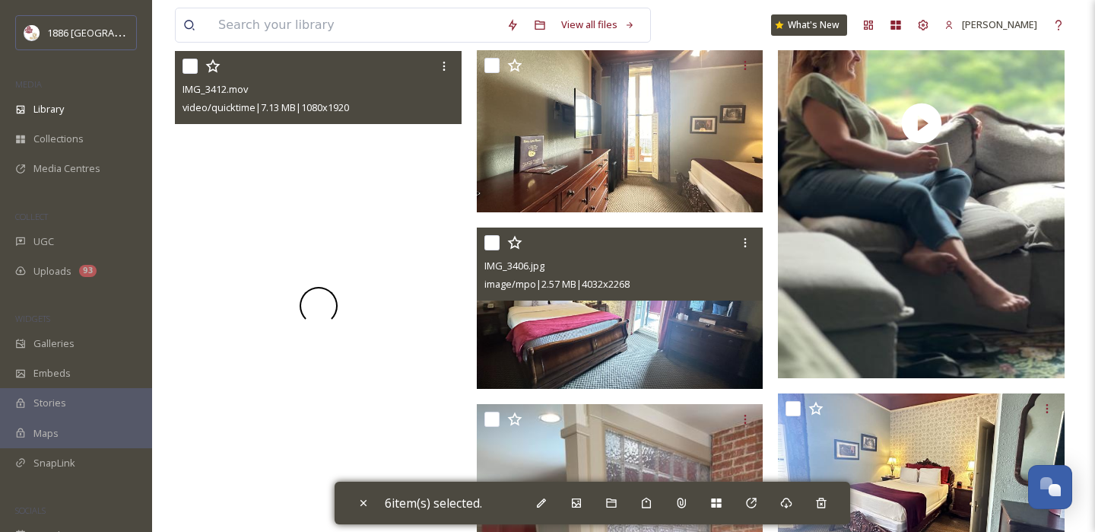
scroll to position [3163, 0]
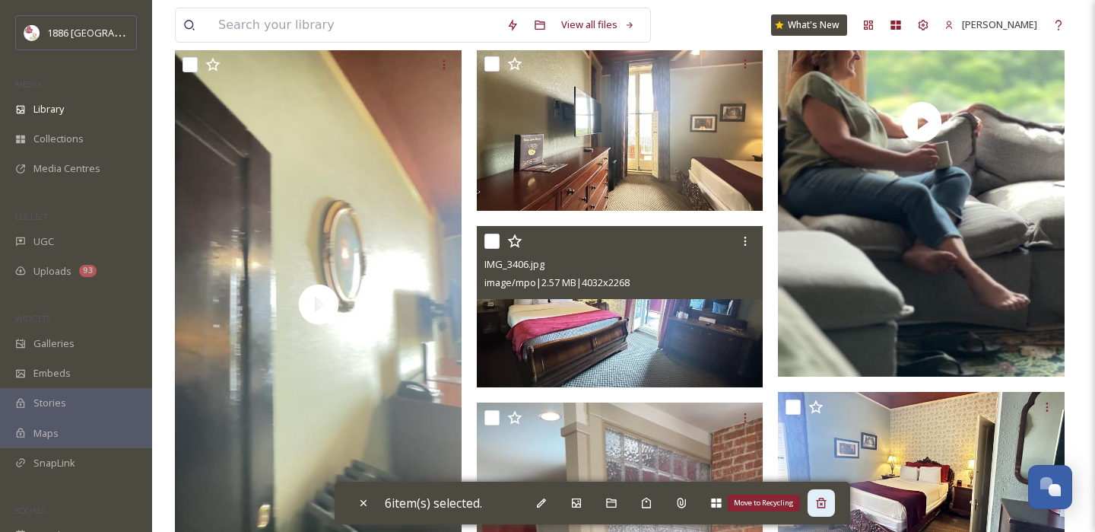
click at [824, 510] on div "Move to Recycling" at bounding box center [821, 502] width 27 height 27
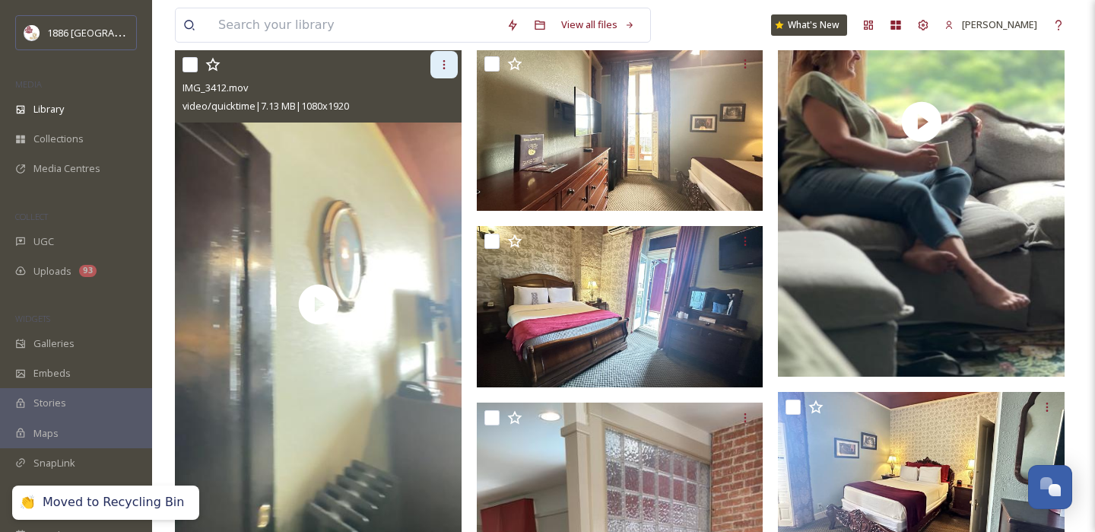
click at [450, 57] on div at bounding box center [443, 64] width 27 height 27
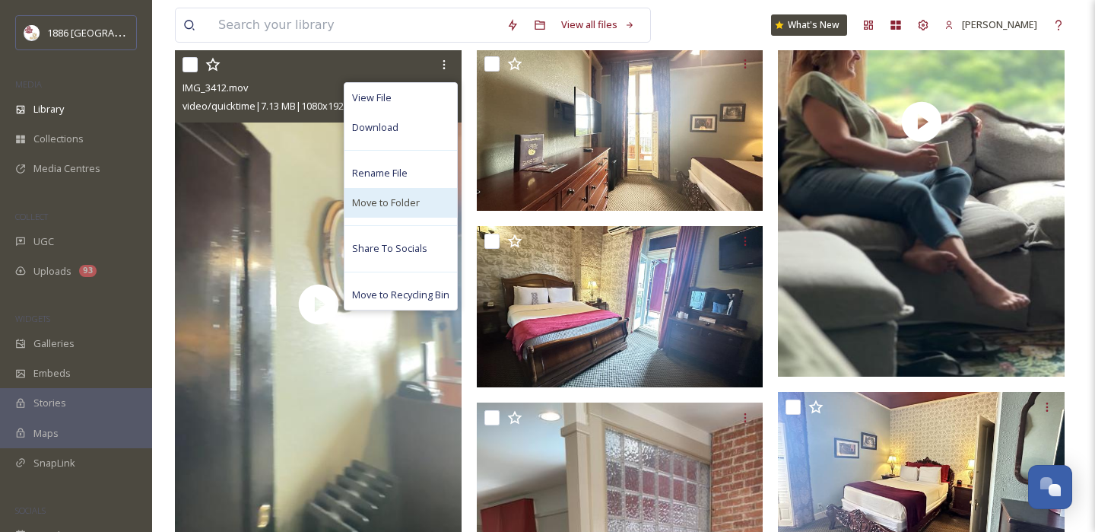
click at [424, 204] on div "Move to Folder" at bounding box center [400, 203] width 113 height 30
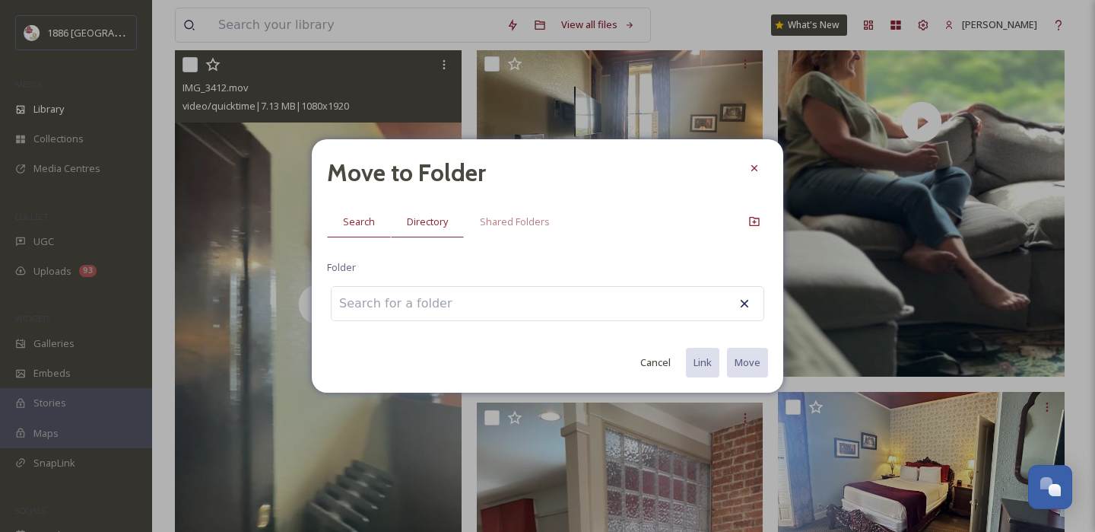
click at [441, 224] on span "Directory" at bounding box center [427, 221] width 41 height 14
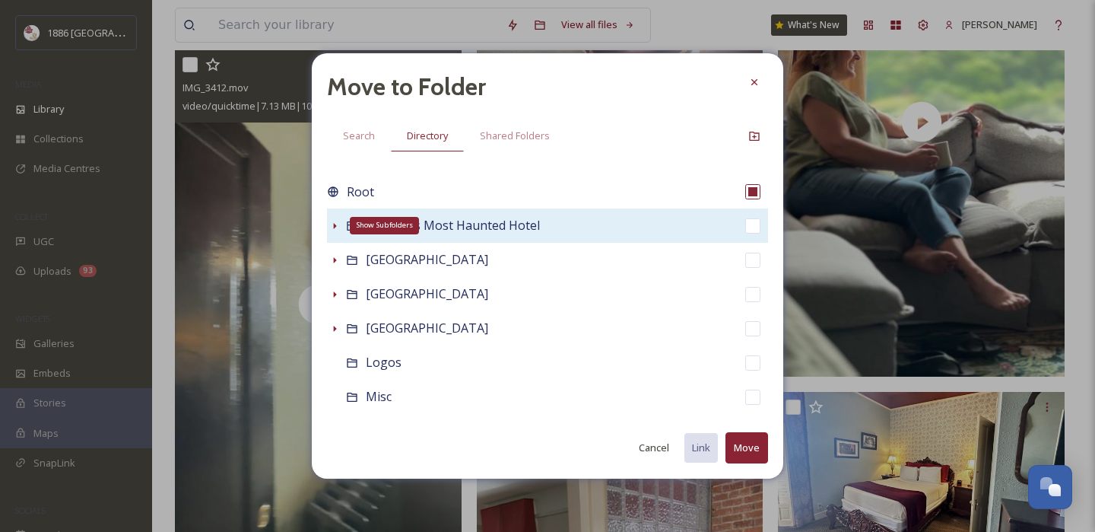
click at [334, 228] on icon at bounding box center [335, 226] width 3 height 6
click at [564, 218] on div "America's Most Haunted Hotel" at bounding box center [547, 225] width 441 height 34
checkbox input "false"
checkbox input "true"
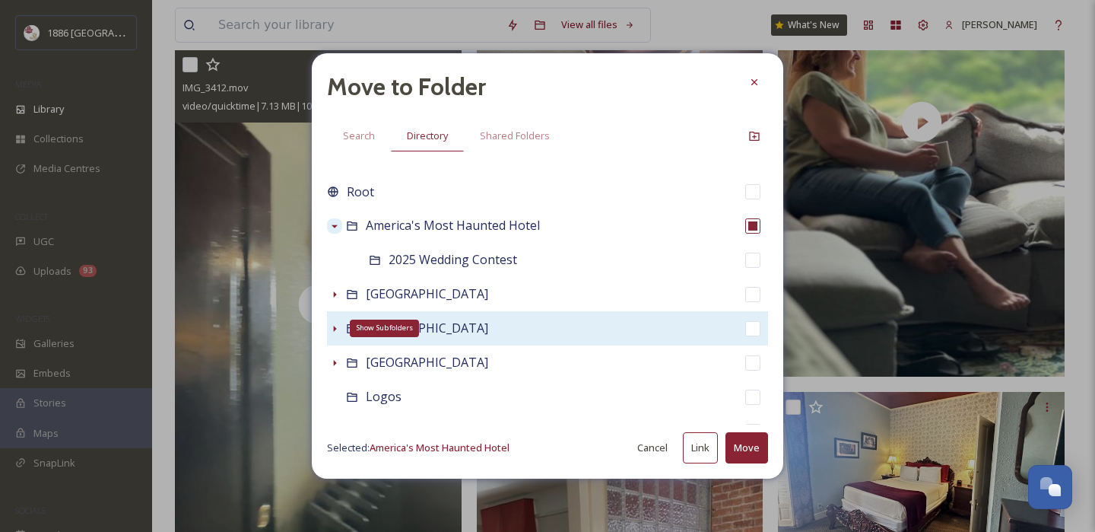
click at [332, 326] on icon at bounding box center [334, 328] width 12 height 12
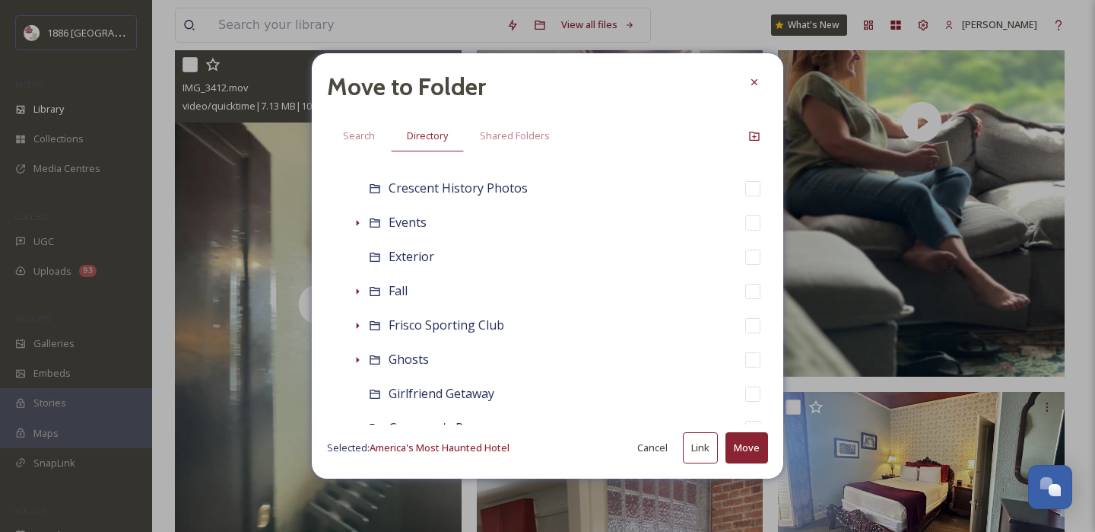
scroll to position [430, 0]
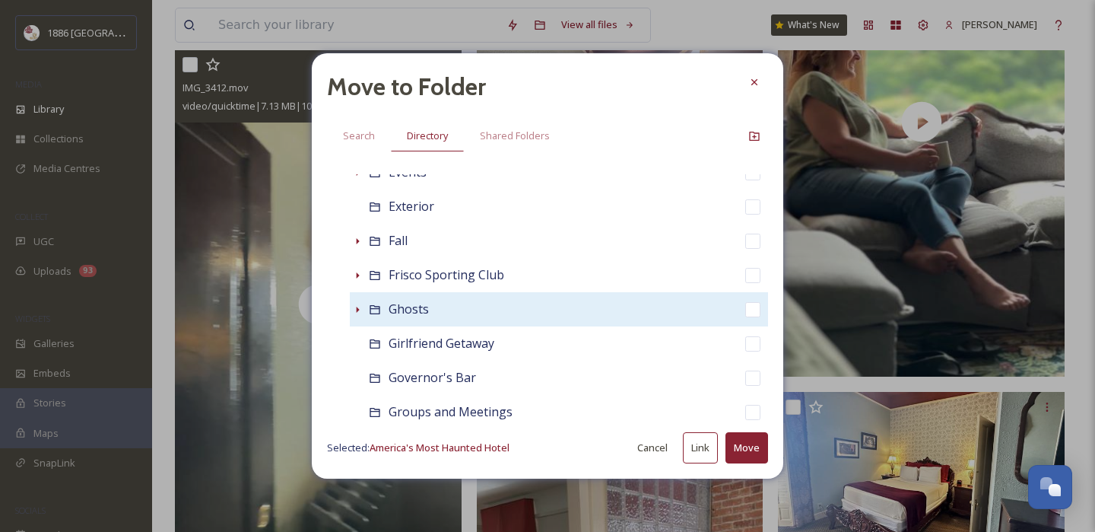
click at [751, 310] on input "checkbox" at bounding box center [752, 309] width 15 height 15
checkbox input "true"
checkbox input "false"
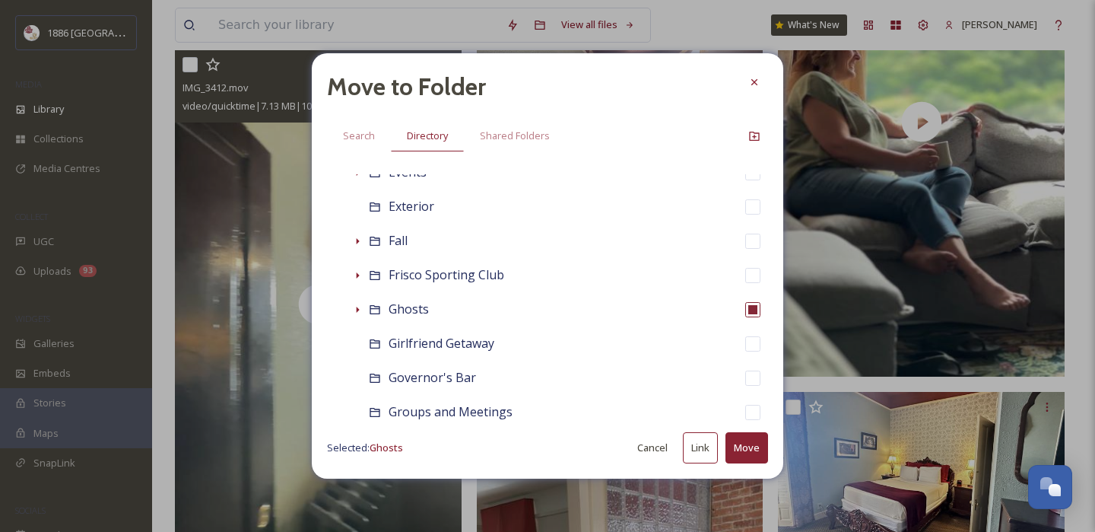
click at [754, 441] on button "Move" at bounding box center [746, 447] width 43 height 31
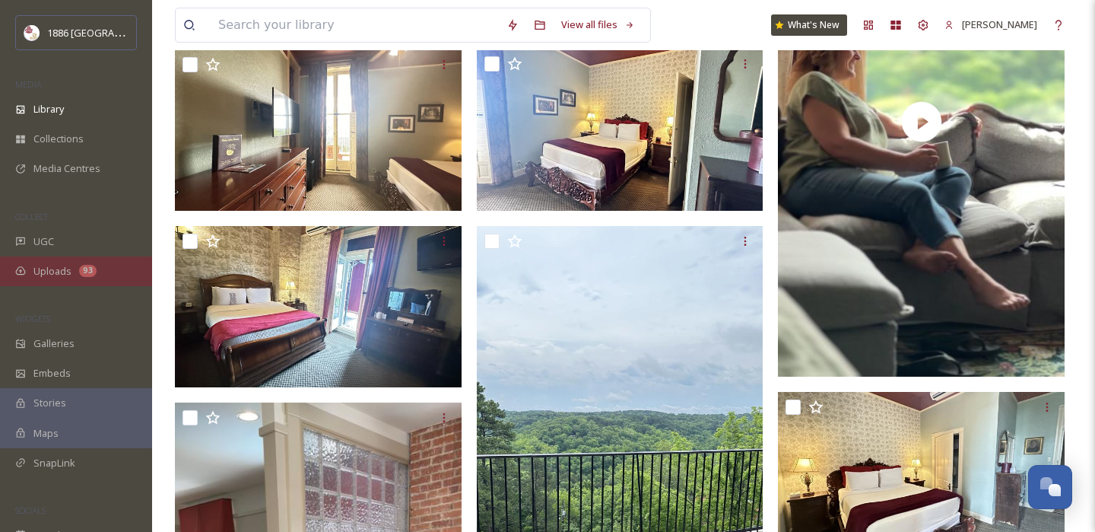
click at [50, 271] on span "Uploads" at bounding box center [52, 271] width 38 height 14
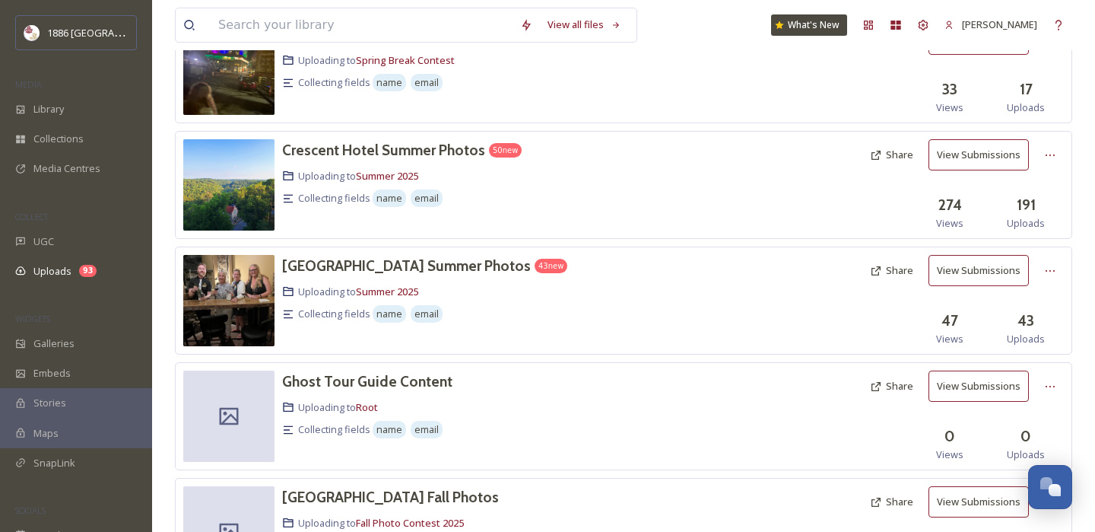
scroll to position [248, 0]
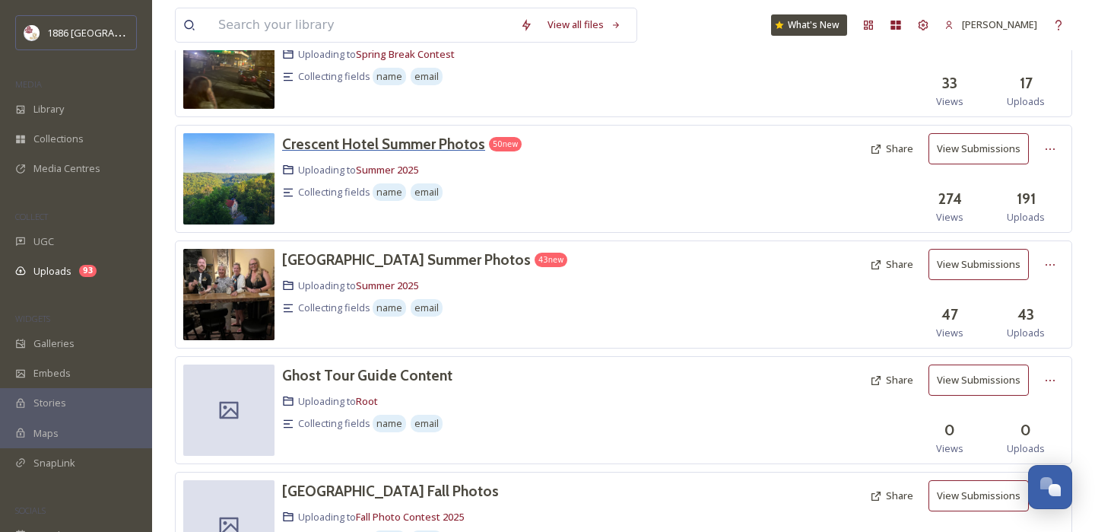
click at [425, 145] on h3 "Crescent Hotel Summer Photos" at bounding box center [383, 144] width 203 height 18
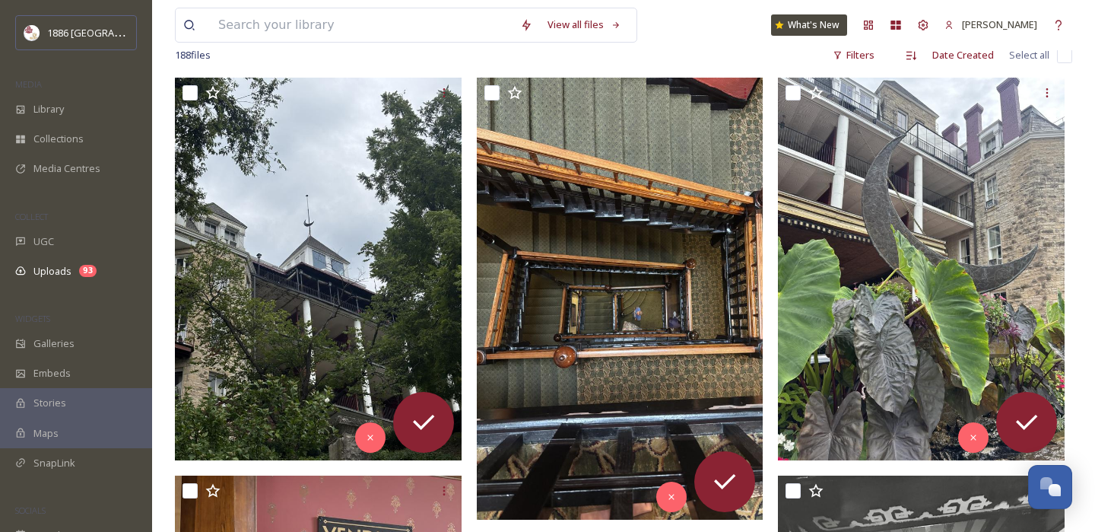
scroll to position [79, 0]
